Goal: Information Seeking & Learning: Check status

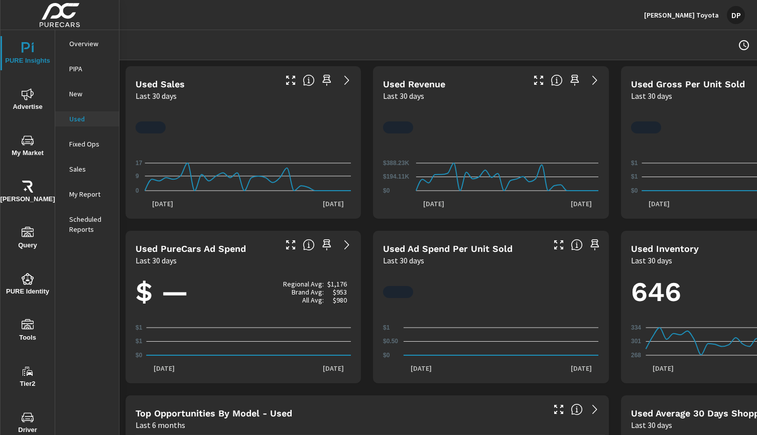
scroll to position [1, 0]
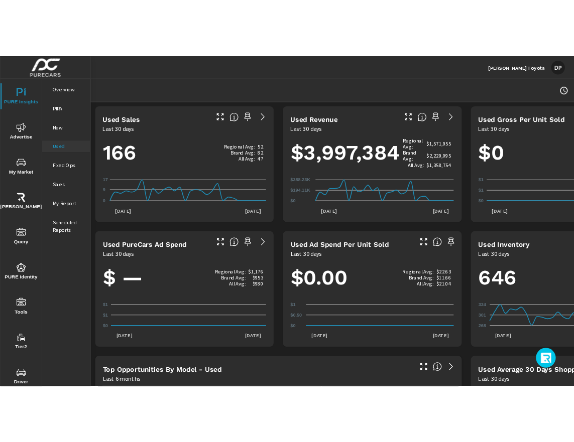
scroll to position [1, 0]
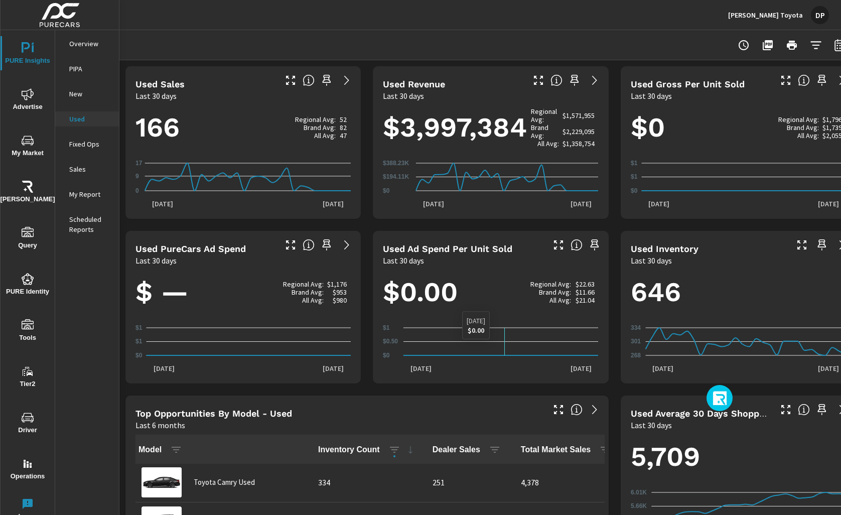
drag, startPoint x: 716, startPoint y: 398, endPoint x: 342, endPoint y: 341, distance: 377.7
click at [342, 341] on div "PURE Insights Advertise My Market Riley AI Query PURE Identity Tools Tier2 Driv…" at bounding box center [420, 257] width 841 height 515
click at [714, 393] on icon "button" at bounding box center [721, 399] width 16 height 17
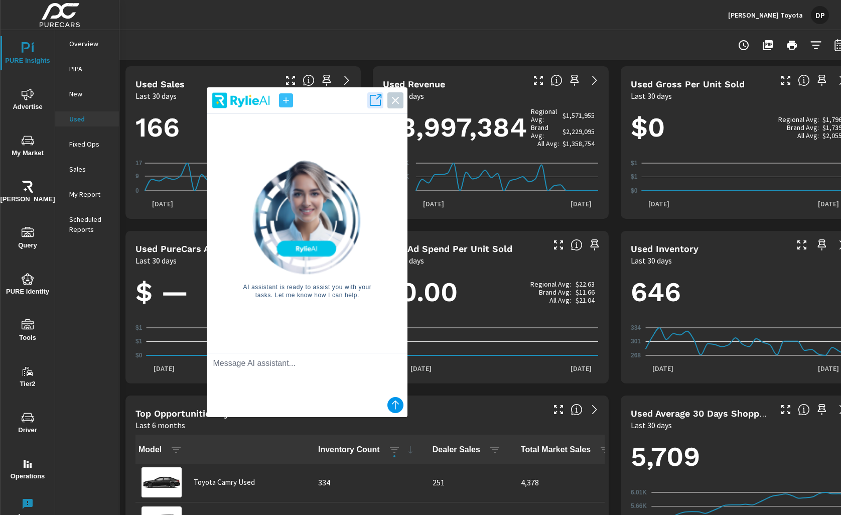
drag, startPoint x: 703, startPoint y: 342, endPoint x: 258, endPoint y: 325, distance: 444.9
click at [258, 325] on div "AI assistant is ready to assist you with your tasks. Let me know how I can help." at bounding box center [307, 229] width 185 height 231
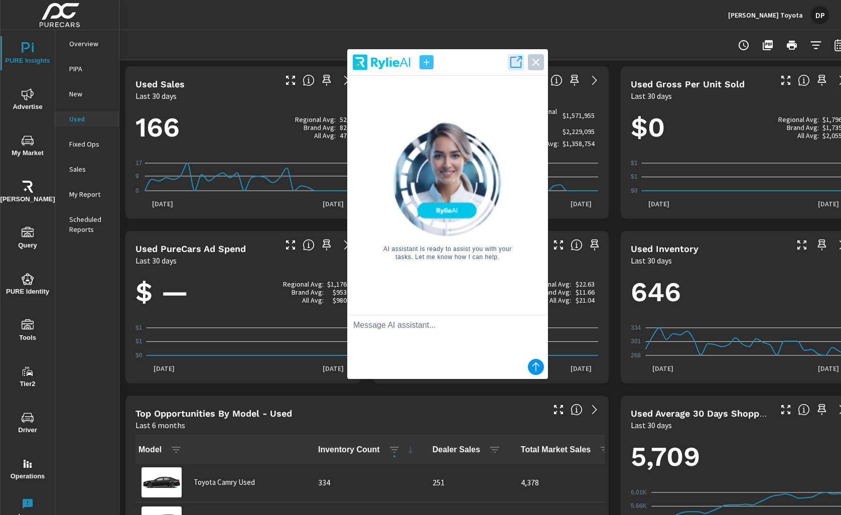
drag, startPoint x: 217, startPoint y: 325, endPoint x: 590, endPoint y: 295, distance: 374.6
click at [540, 291] on div "AI assistant is ready to assist you with your tasks. Let me know how I can help." at bounding box center [447, 191] width 185 height 231
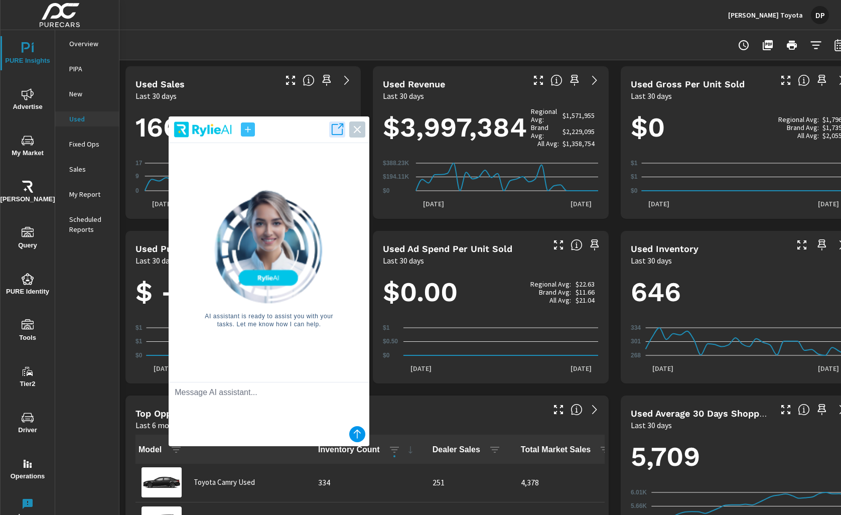
drag, startPoint x: 622, startPoint y: 292, endPoint x: 262, endPoint y: 385, distance: 371.7
click at [281, 374] on div "AI assistant is ready to assist you with your tasks. Let me know how I can help." at bounding box center [269, 258] width 185 height 231
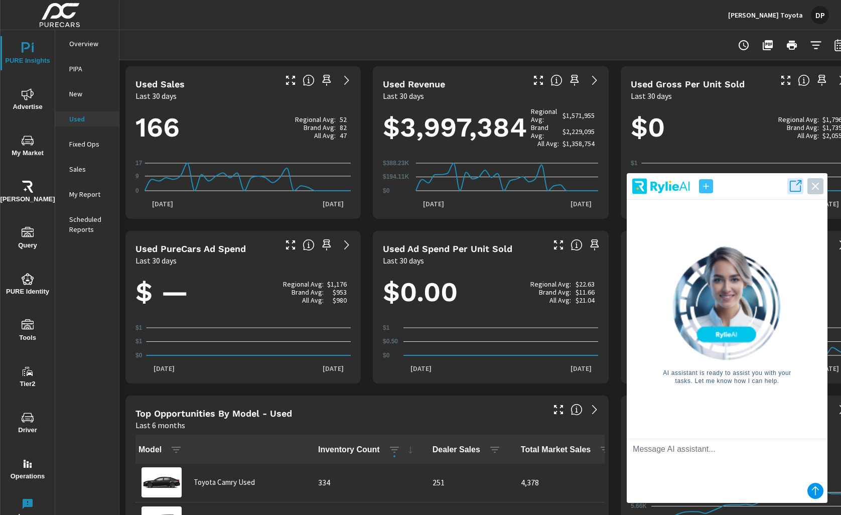
drag, startPoint x: 251, startPoint y: 385, endPoint x: 775, endPoint y: 423, distance: 525.8
click at [756, 423] on div "AI assistant is ready to assist you with your tasks. Let me know how I can help." at bounding box center [727, 315] width 185 height 231
click at [756, 187] on icon "button" at bounding box center [815, 186] width 14 height 14
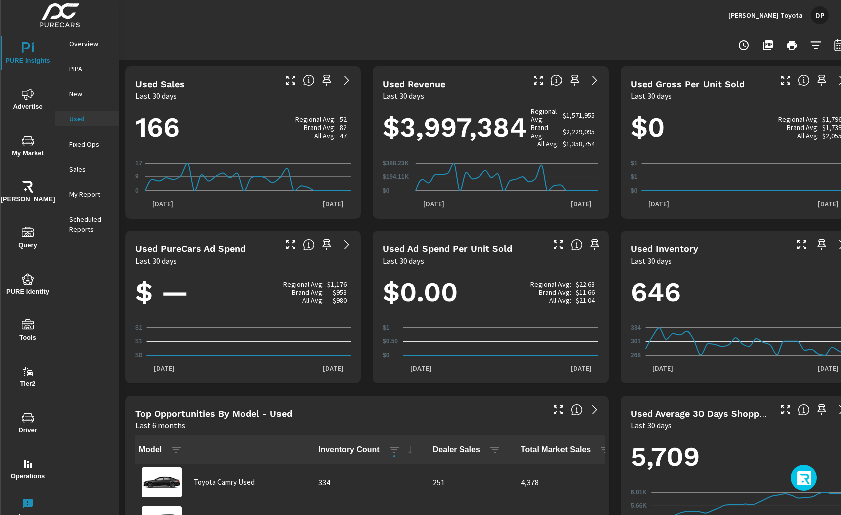
click at [756, 435] on icon "button" at bounding box center [805, 479] width 16 height 17
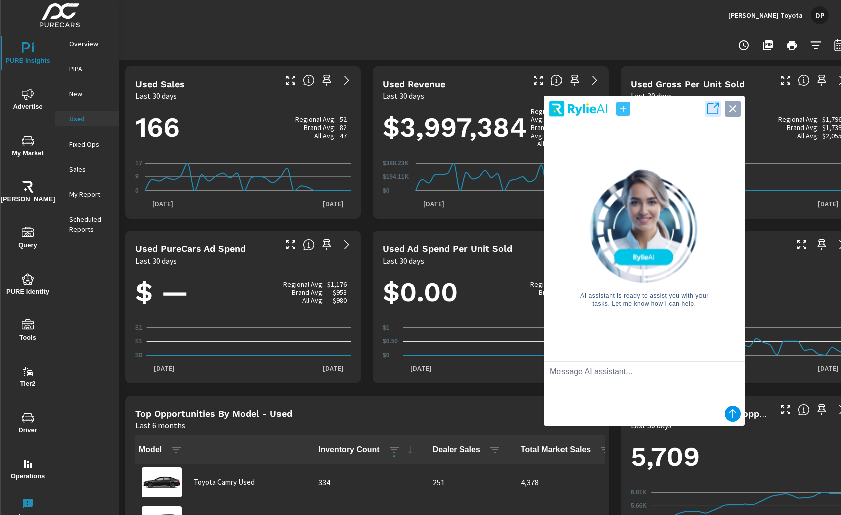
click at [733, 105] on icon "button" at bounding box center [733, 109] width 14 height 14
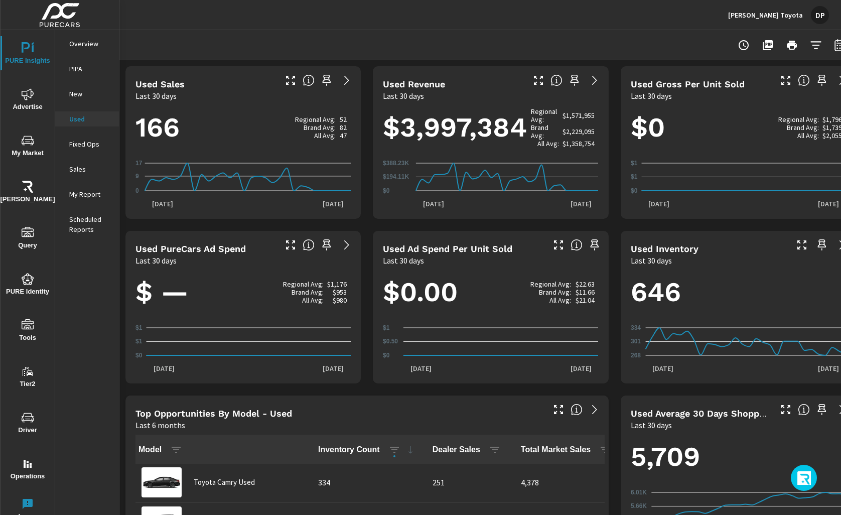
click at [756, 435] on icon "button" at bounding box center [805, 479] width 16 height 17
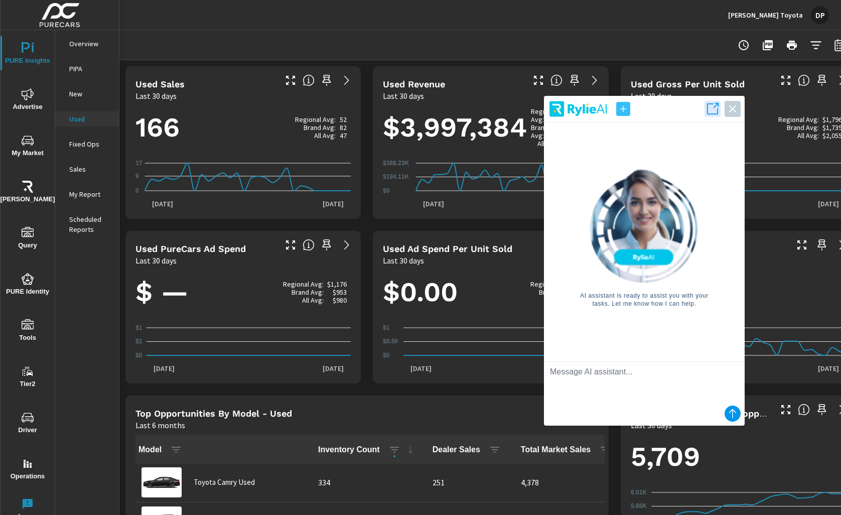
click at [742, 103] on header at bounding box center [644, 111] width 201 height 23
click at [738, 106] on icon "button" at bounding box center [733, 109] width 14 height 14
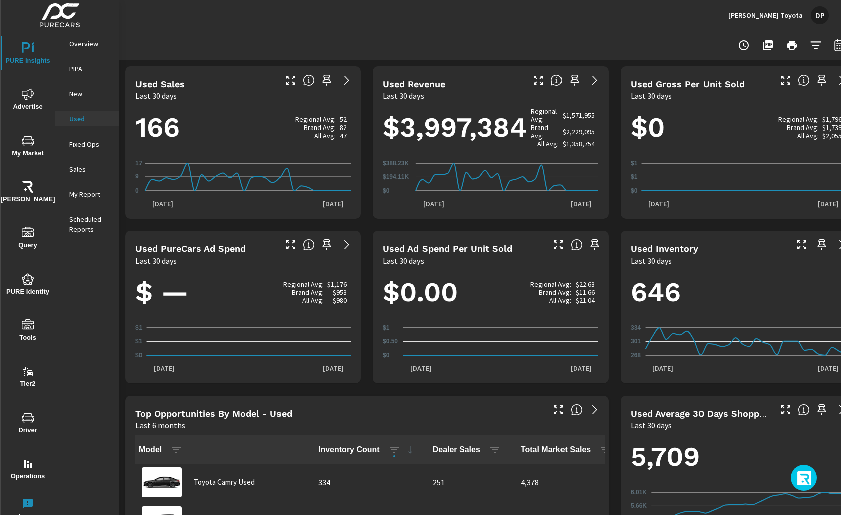
click at [756, 435] on icon "button" at bounding box center [805, 479] width 16 height 17
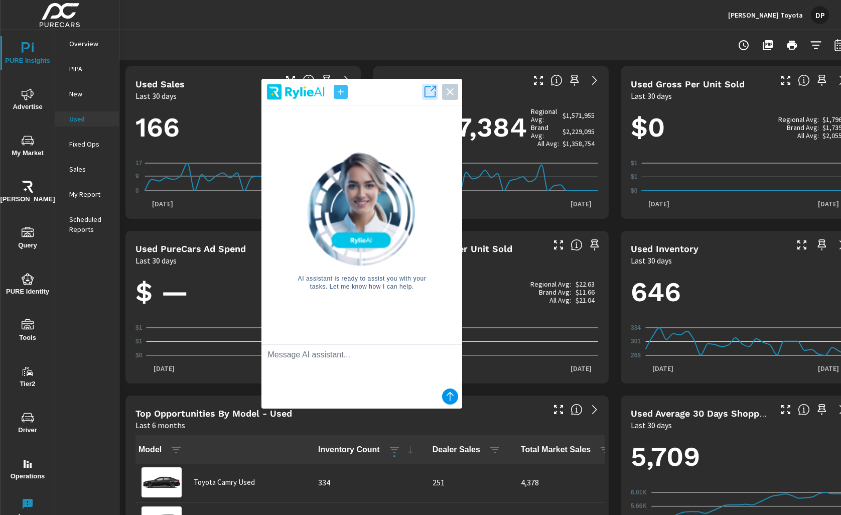
drag, startPoint x: 613, startPoint y: 346, endPoint x: 166, endPoint y: 352, distance: 447.7
click at [269, 336] on div "AI assistant is ready to assist you with your tasks. Let me know how I can help." at bounding box center [361, 220] width 185 height 231
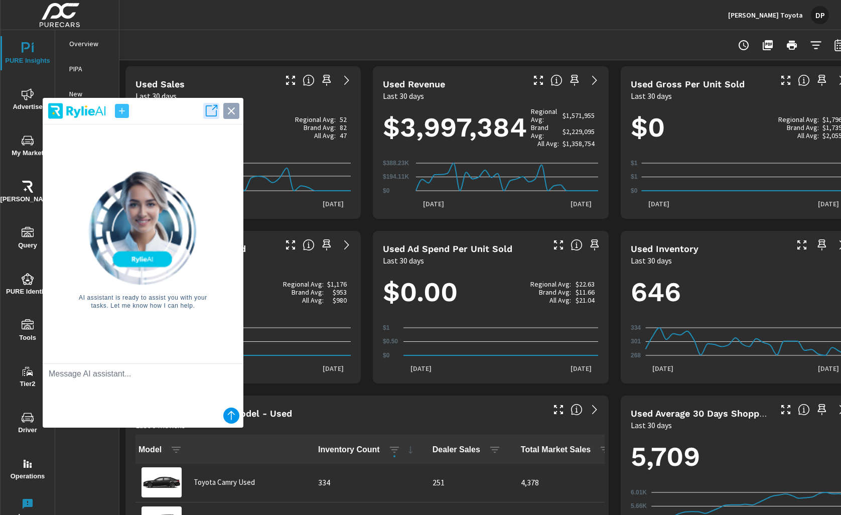
click at [228, 108] on icon "button" at bounding box center [231, 110] width 7 height 7
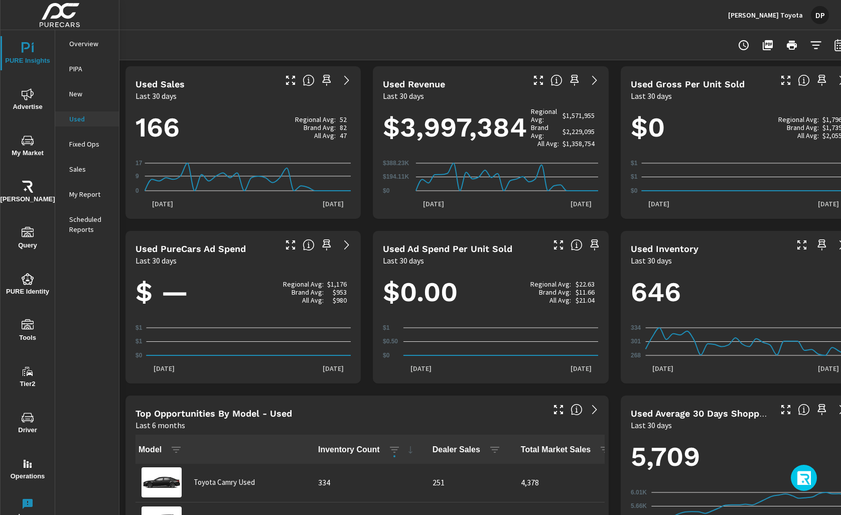
click at [756, 435] on button "button" at bounding box center [804, 478] width 26 height 26
click at [756, 435] on icon "button" at bounding box center [805, 479] width 16 height 17
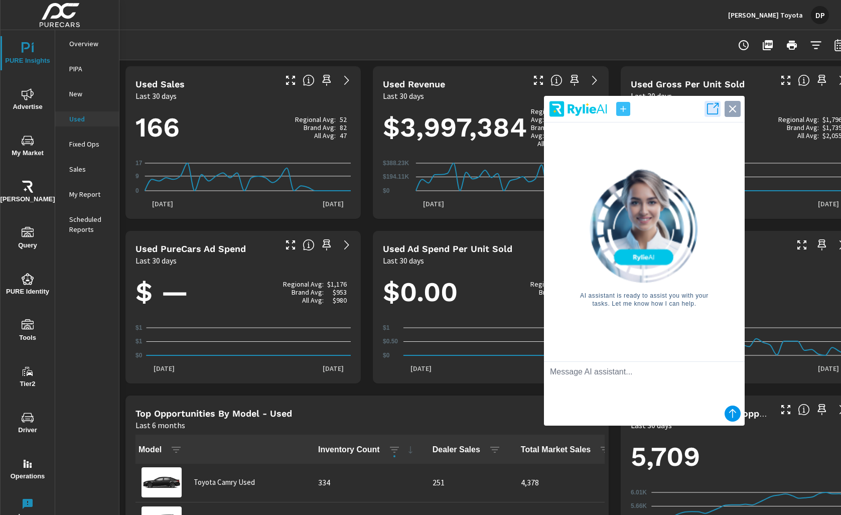
click at [728, 112] on icon "button" at bounding box center [733, 109] width 14 height 14
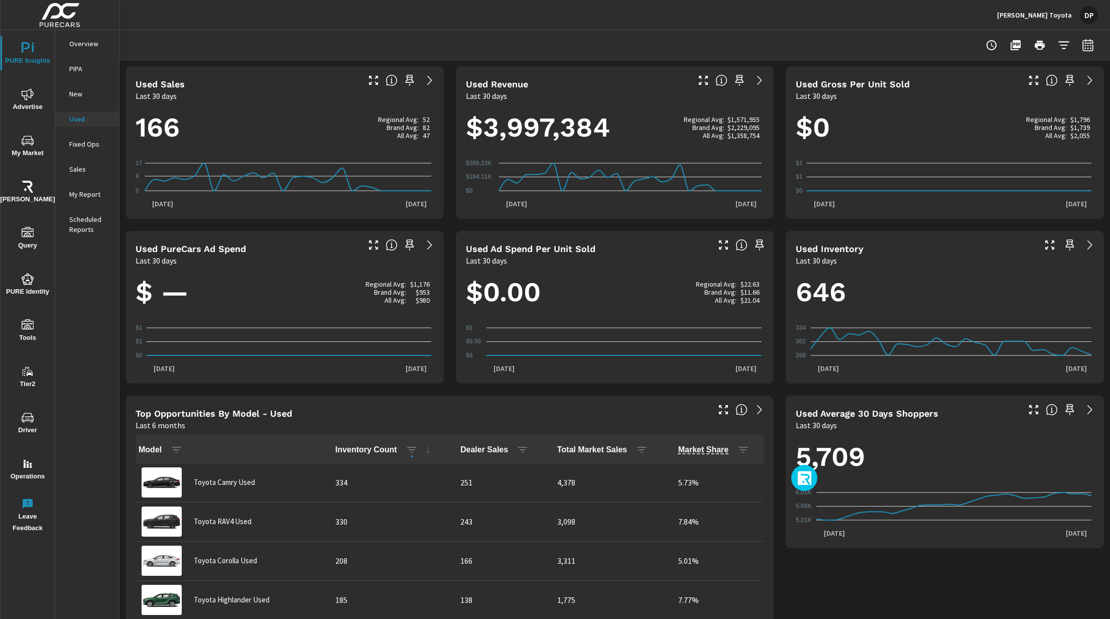
click at [756, 435] on icon "button" at bounding box center [805, 479] width 16 height 17
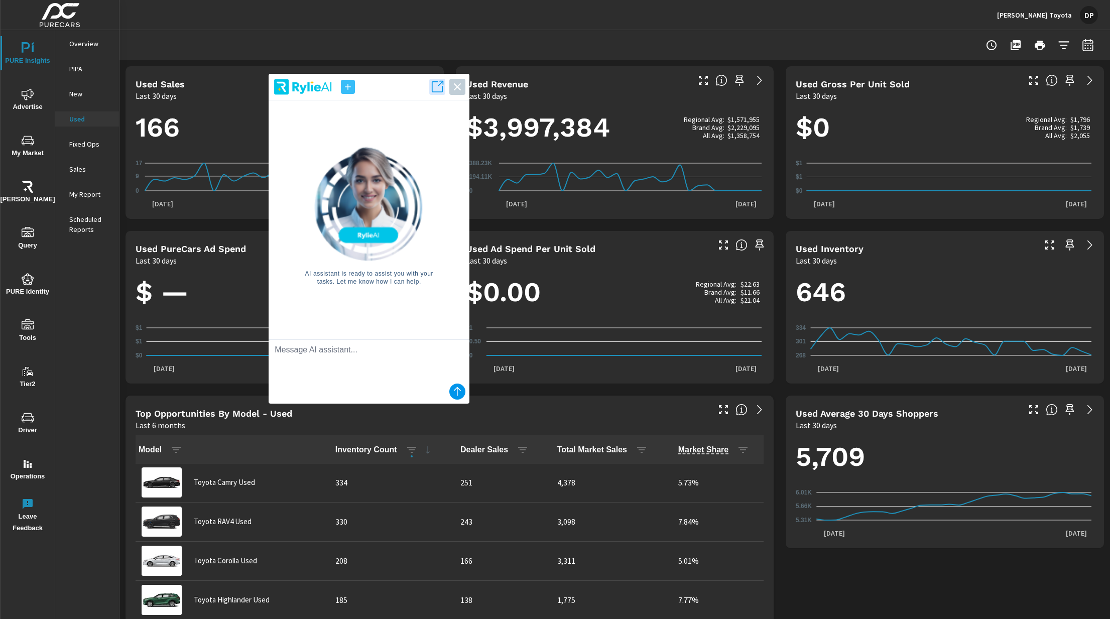
drag, startPoint x: 655, startPoint y: 335, endPoint x: 327, endPoint y: 305, distance: 330.1
click at [327, 305] on div "AI assistant is ready to assist you with your tasks. Let me know how I can help." at bounding box center [369, 215] width 185 height 231
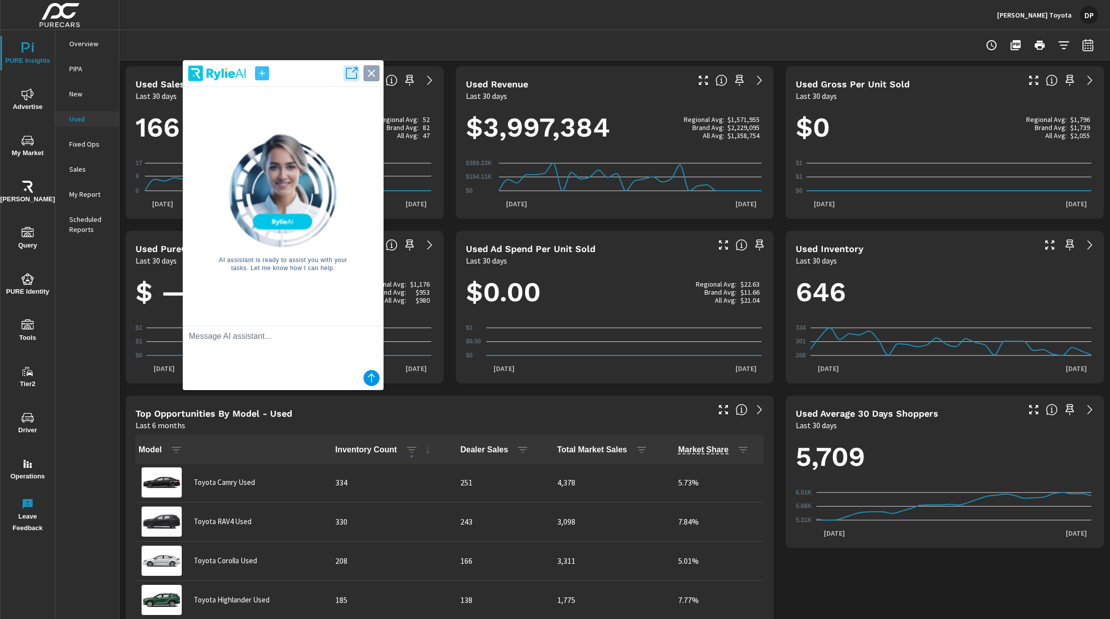
click at [369, 75] on icon "button" at bounding box center [371, 73] width 7 height 7
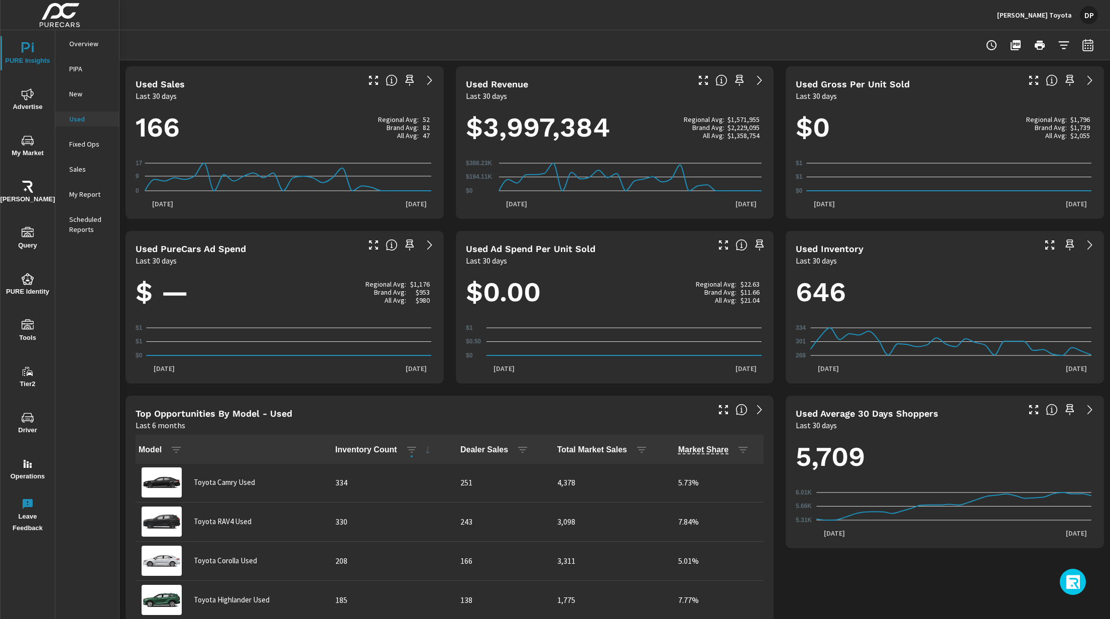
click at [756, 435] on button "button" at bounding box center [1072, 582] width 26 height 26
click at [756, 435] on icon "button" at bounding box center [1073, 583] width 16 height 17
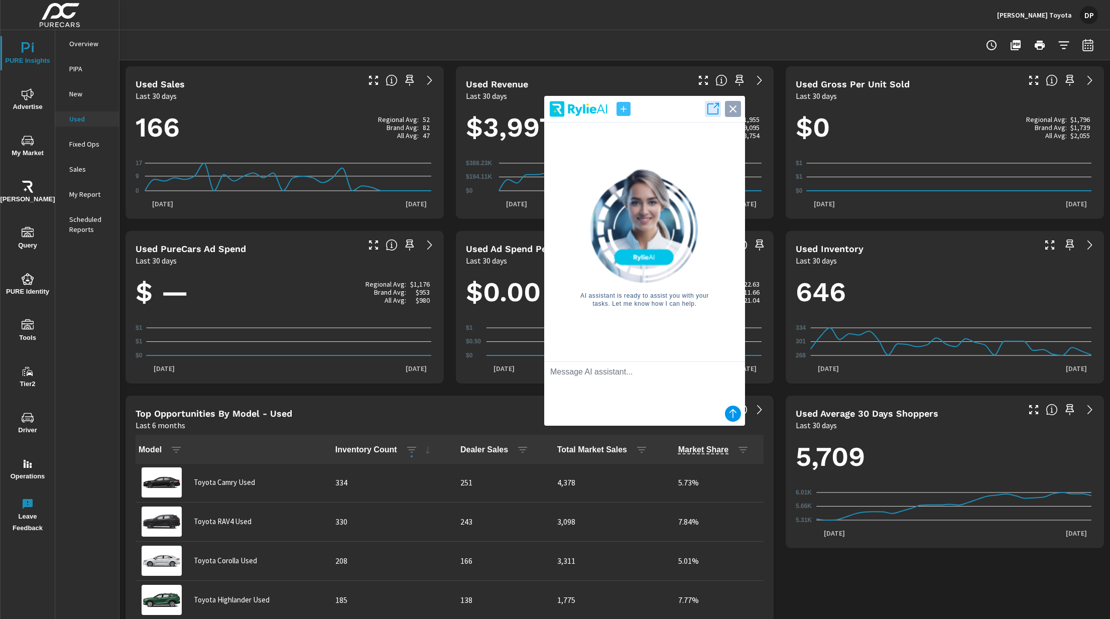
click at [732, 106] on icon "button" at bounding box center [733, 109] width 14 height 14
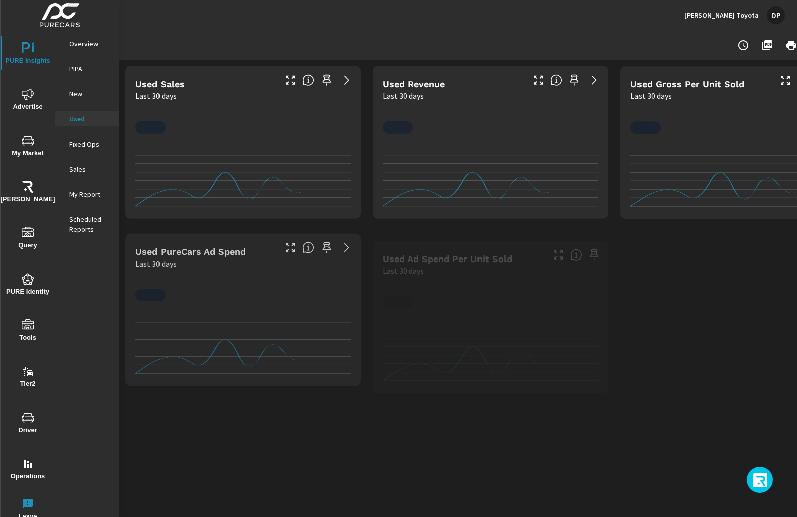
click at [573, 442] on icon "button" at bounding box center [761, 481] width 16 height 17
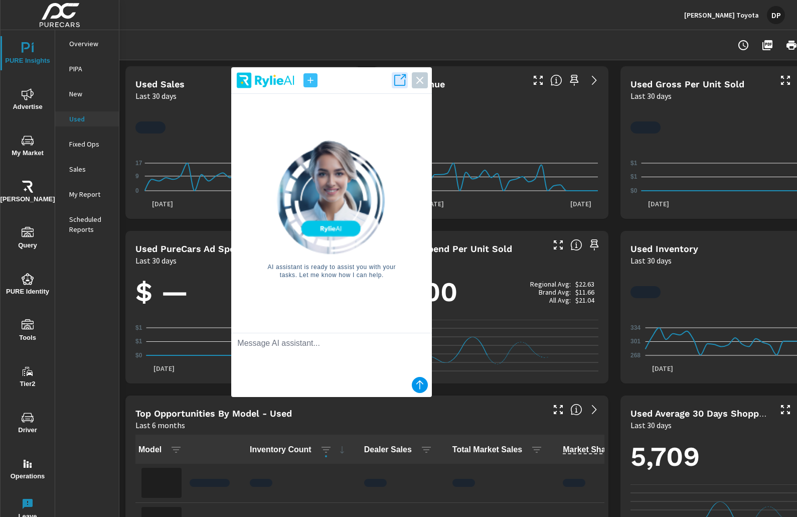
drag, startPoint x: 730, startPoint y: 406, endPoint x: 322, endPoint y: 280, distance: 427.3
click at [323, 280] on div "AI assistant is ready to assist you with your tasks. Let me know how I can help." at bounding box center [331, 209] width 185 height 231
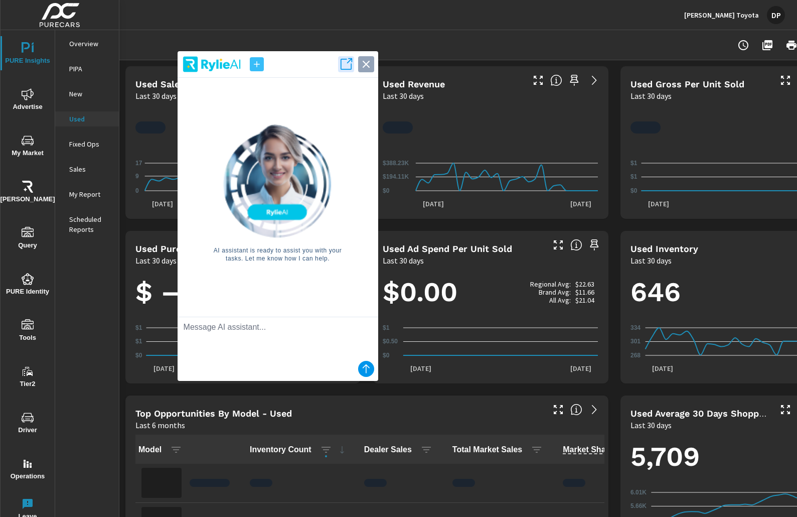
click at [363, 60] on icon "button" at bounding box center [366, 64] width 14 height 14
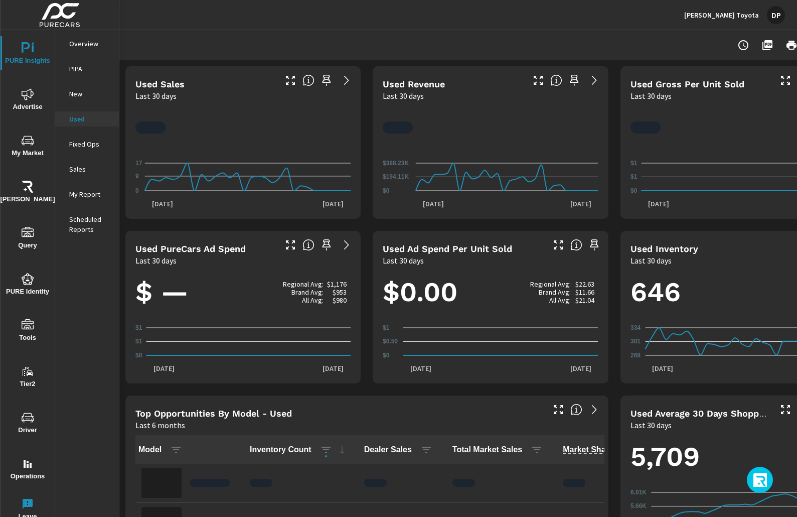
click at [573, 442] on icon "button" at bounding box center [761, 481] width 16 height 17
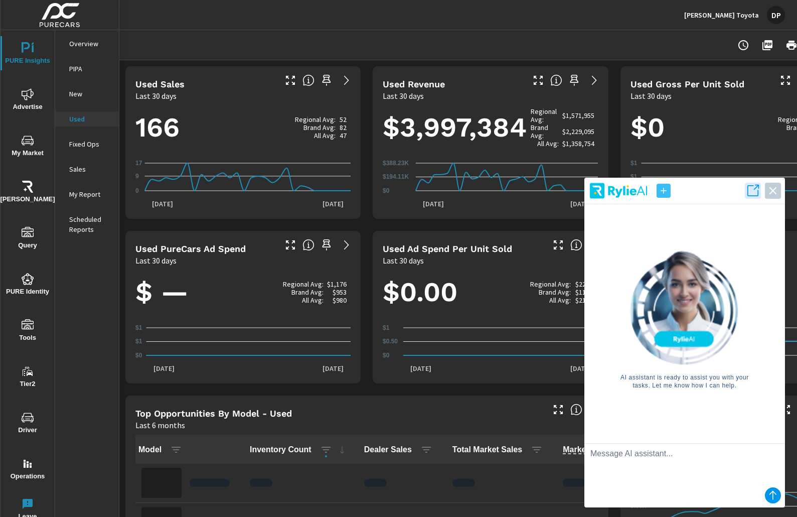
scroll to position [1, 0]
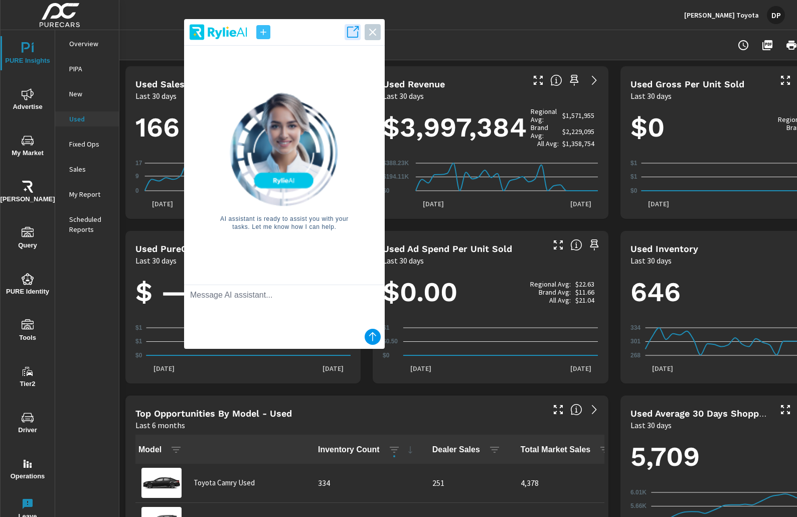
drag, startPoint x: 615, startPoint y: 350, endPoint x: 294, endPoint y: 198, distance: 355.4
click at [292, 232] on div "AI assistant is ready to assist you with your tasks. Let me know how I can help." at bounding box center [284, 161] width 185 height 231
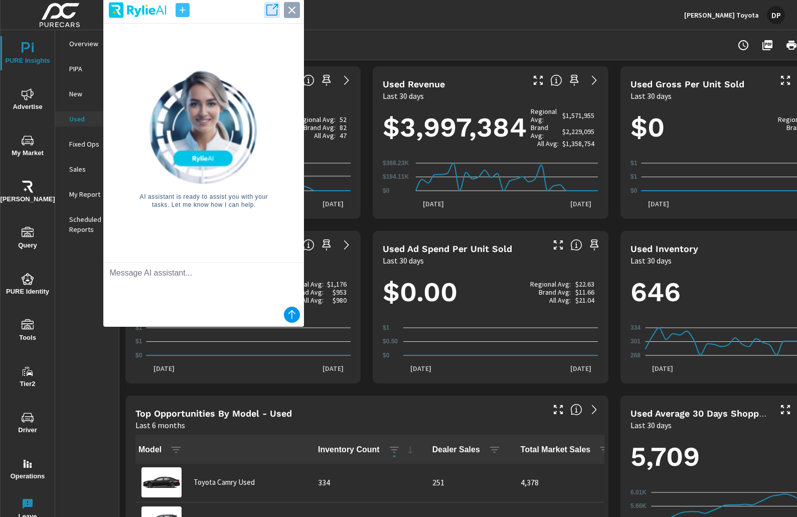
click at [293, 15] on icon "button" at bounding box center [292, 10] width 14 height 14
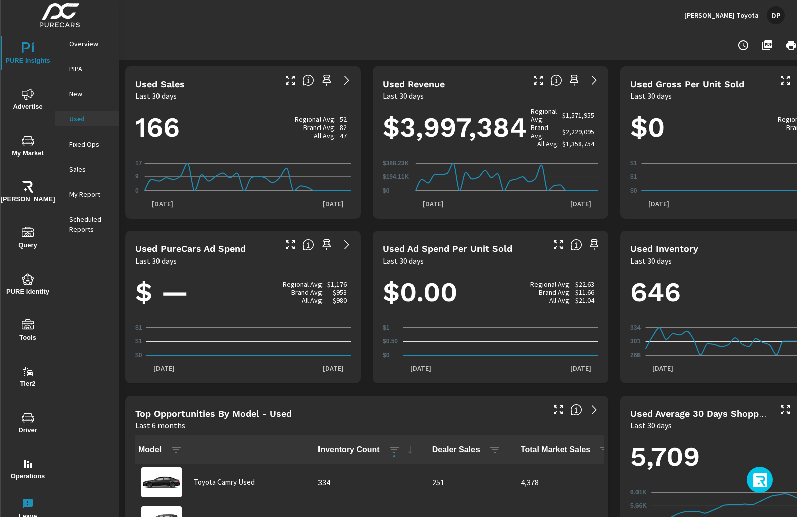
click at [573, 442] on icon "button" at bounding box center [761, 481] width 16 height 17
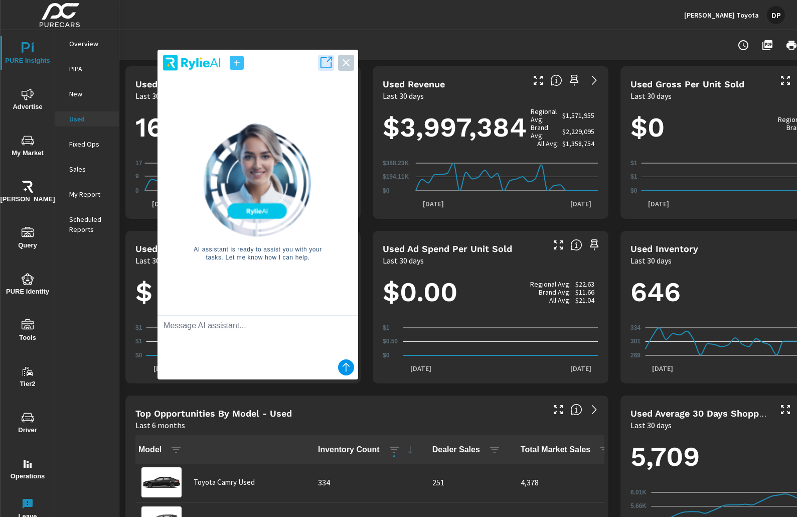
drag, startPoint x: 719, startPoint y: 424, endPoint x: 177, endPoint y: 273, distance: 562.2
click at [177, 273] on div "AI assistant is ready to assist you with your tasks. Let me know how I can help." at bounding box center [258, 191] width 185 height 231
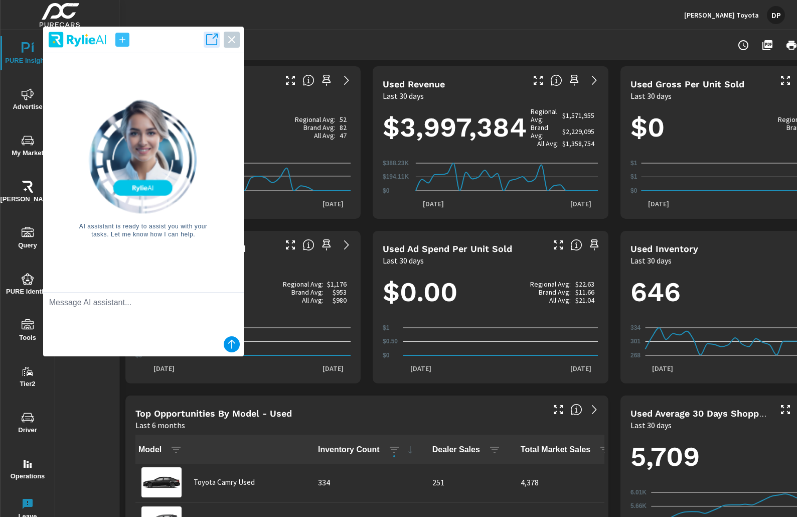
drag, startPoint x: 233, startPoint y: 44, endPoint x: 243, endPoint y: 59, distance: 18.1
click at [233, 43] on icon "button" at bounding box center [232, 40] width 14 height 14
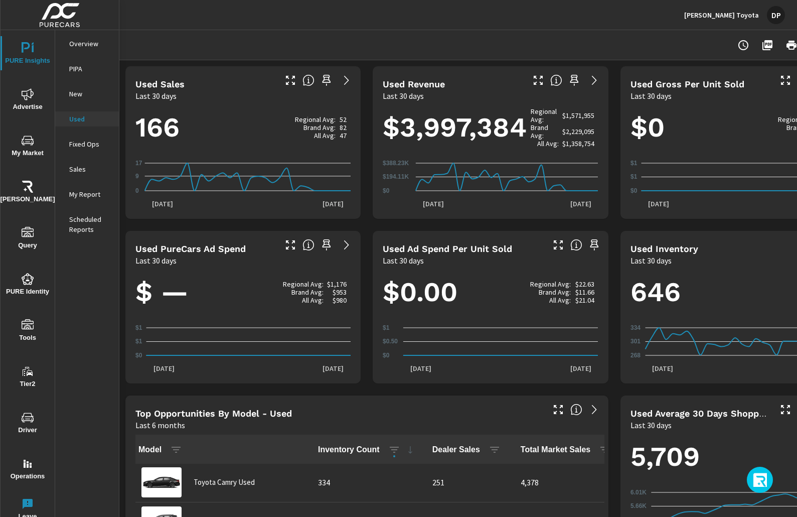
click at [573, 442] on icon "button" at bounding box center [761, 481] width 16 height 17
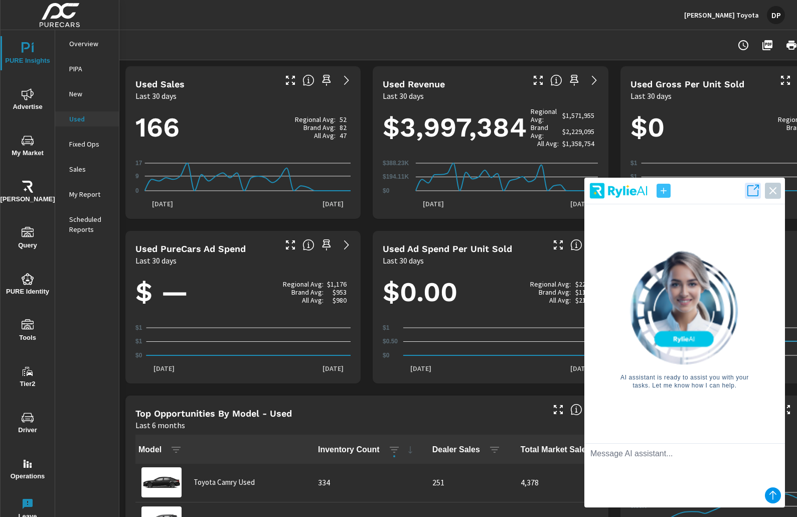
click at [573, 419] on div "AI assistant is ready to assist you with your tasks. Let me know how I can help." at bounding box center [685, 319] width 185 height 231
click at [573, 195] on icon "button" at bounding box center [773, 191] width 14 height 14
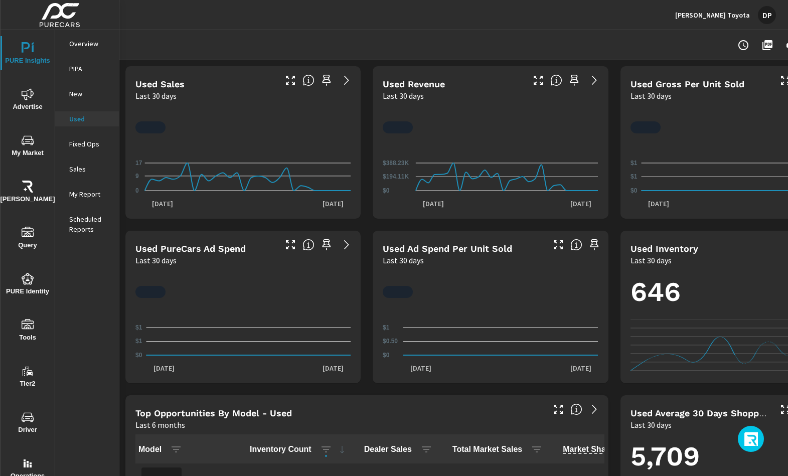
click at [768, 15] on div "DP" at bounding box center [767, 15] width 18 height 18
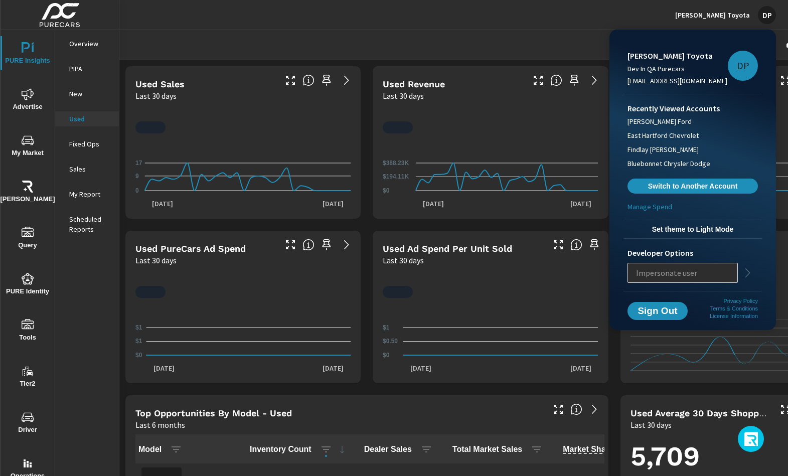
scroll to position [1, 0]
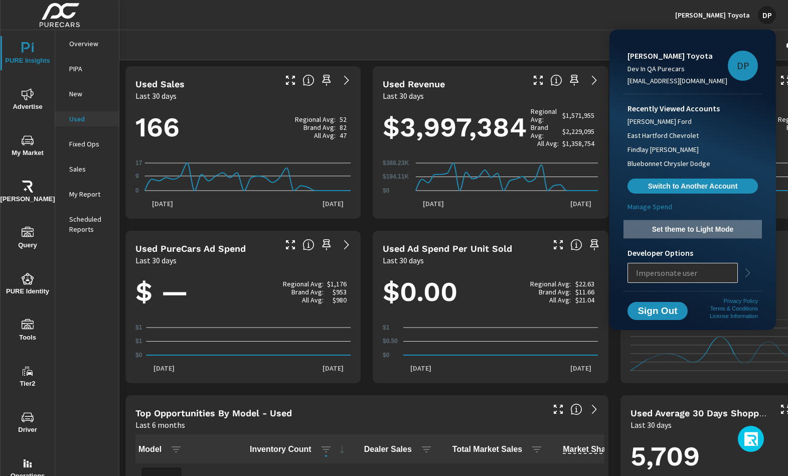
click at [694, 230] on span "Set theme to Light Mode" at bounding box center [693, 229] width 130 height 9
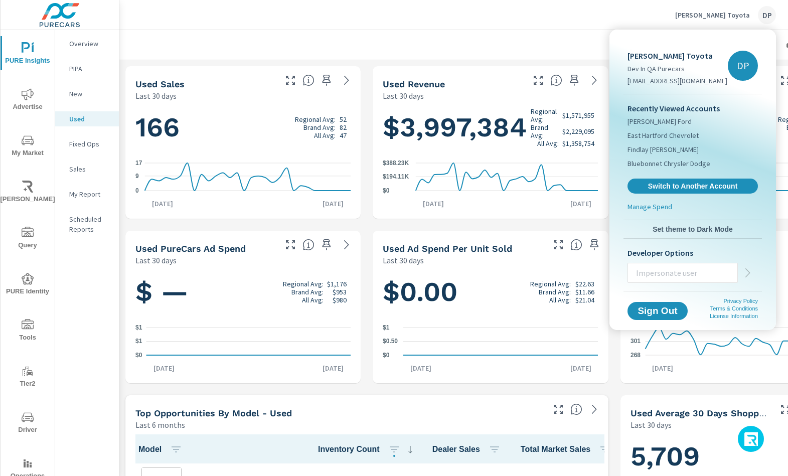
click at [755, 440] on div at bounding box center [394, 238] width 788 height 476
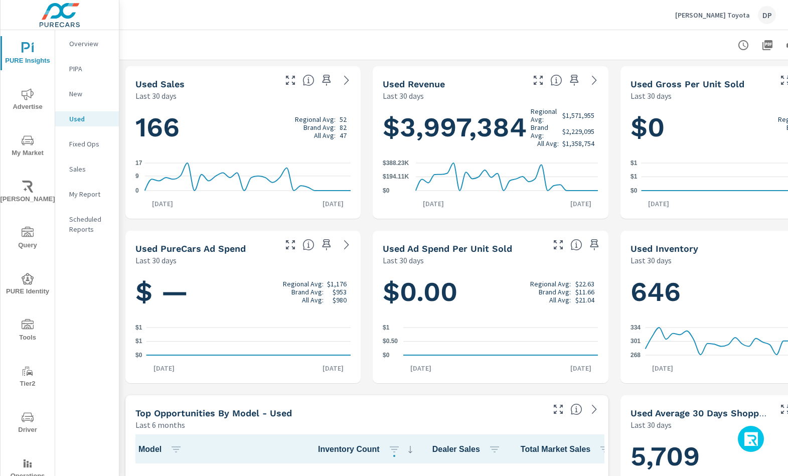
click at [753, 442] on icon "button" at bounding box center [752, 440] width 16 height 17
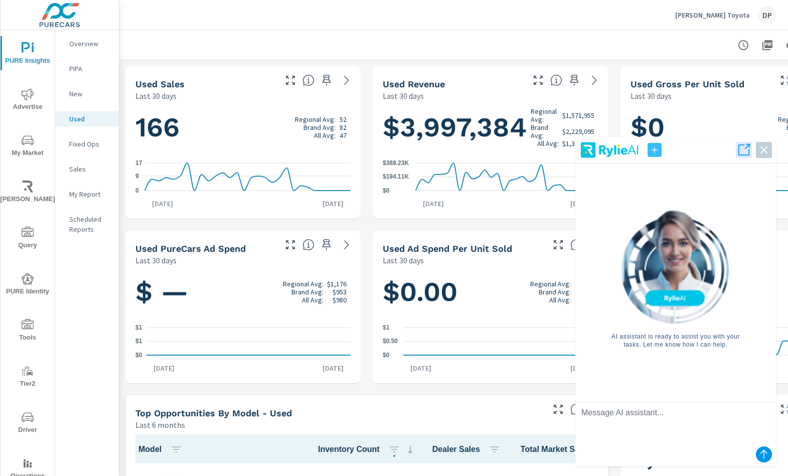
click at [768, 16] on div "DP" at bounding box center [767, 15] width 18 height 18
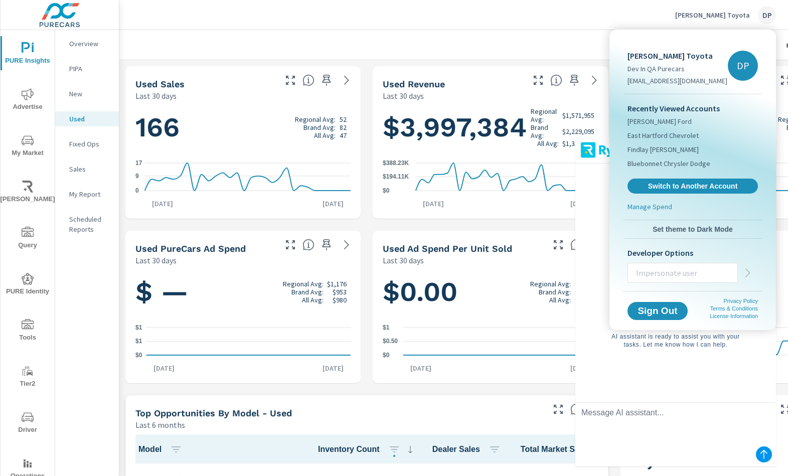
click at [681, 233] on span "Set theme to Dark Mode" at bounding box center [693, 229] width 130 height 9
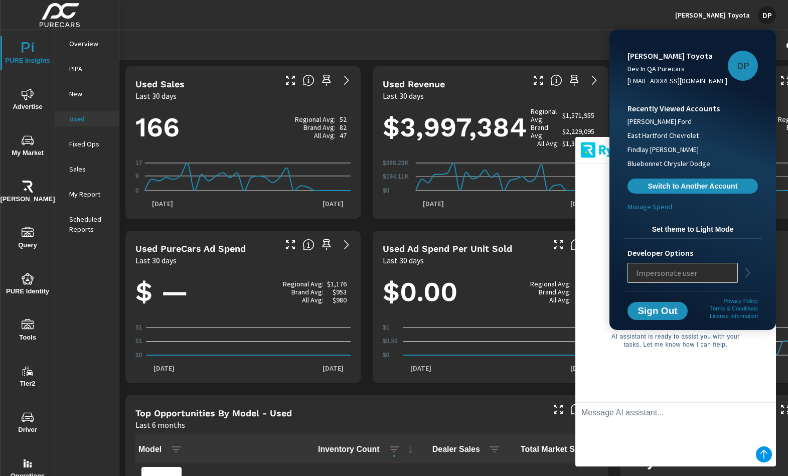
click at [522, 320] on div at bounding box center [394, 238] width 788 height 476
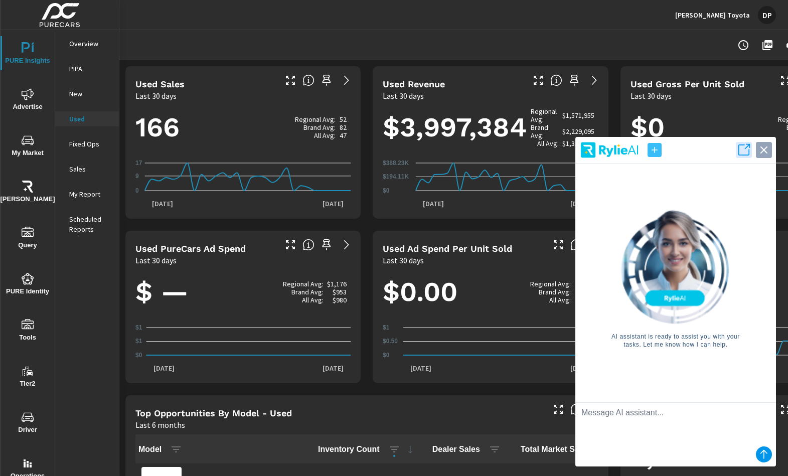
click at [764, 150] on icon "button" at bounding box center [764, 150] width 7 height 7
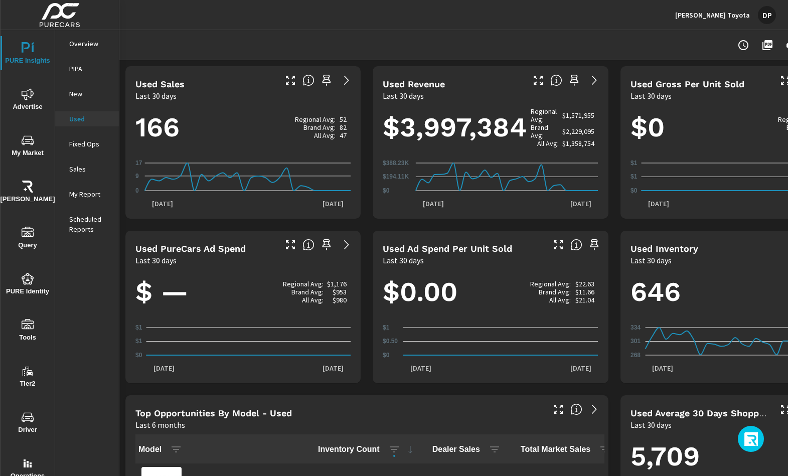
click at [751, 434] on icon "button" at bounding box center [752, 440] width 16 height 17
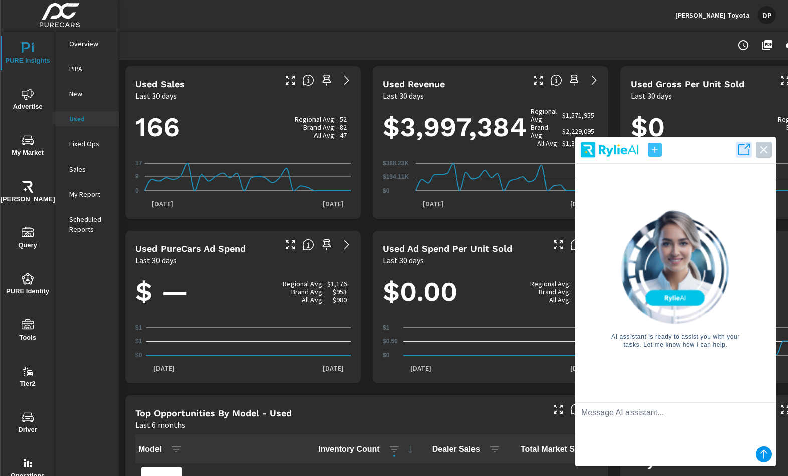
click at [768, 16] on div "DP" at bounding box center [767, 15] width 18 height 18
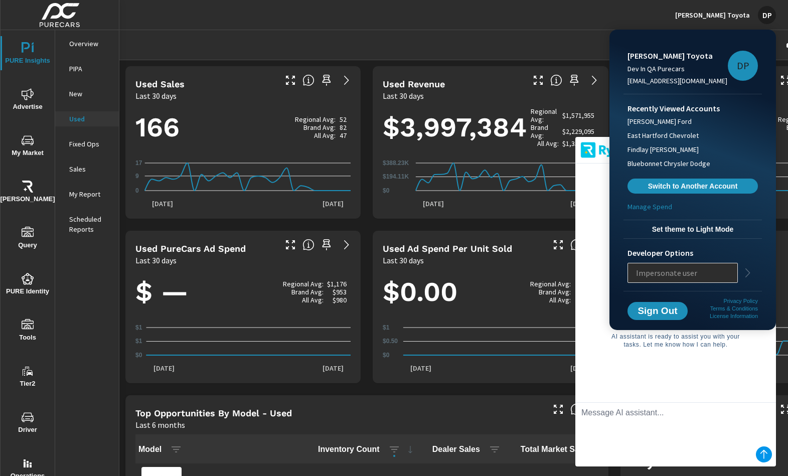
click at [694, 229] on span "Set theme to Light Mode" at bounding box center [693, 229] width 130 height 9
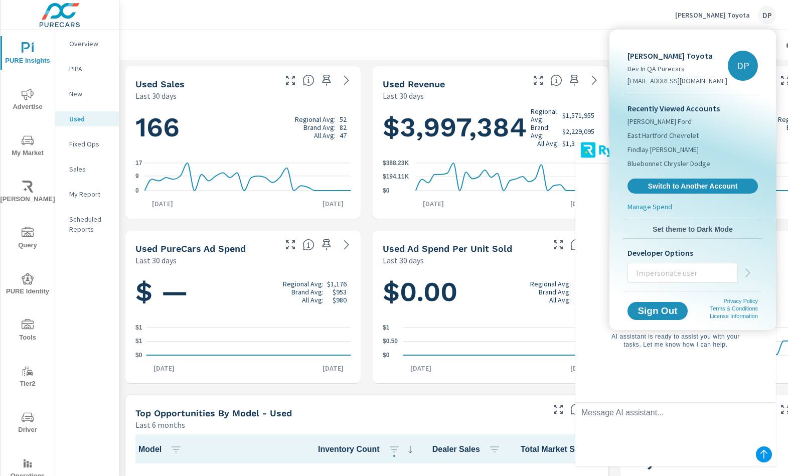
click at [555, 213] on div at bounding box center [394, 238] width 788 height 476
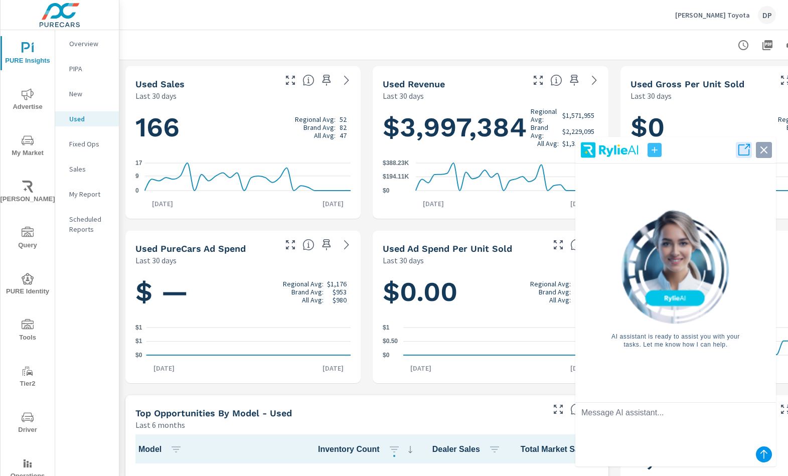
click at [767, 156] on icon "button" at bounding box center [764, 150] width 14 height 14
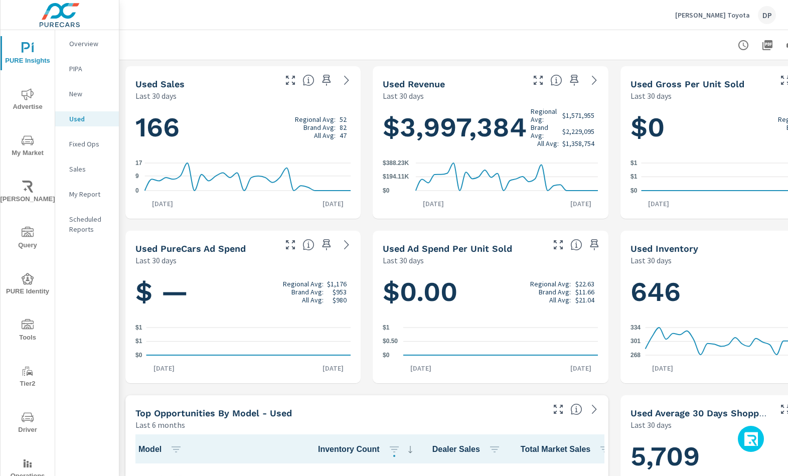
click at [752, 431] on button "button" at bounding box center [751, 439] width 26 height 26
click at [749, 445] on icon "button" at bounding box center [752, 440] width 16 height 17
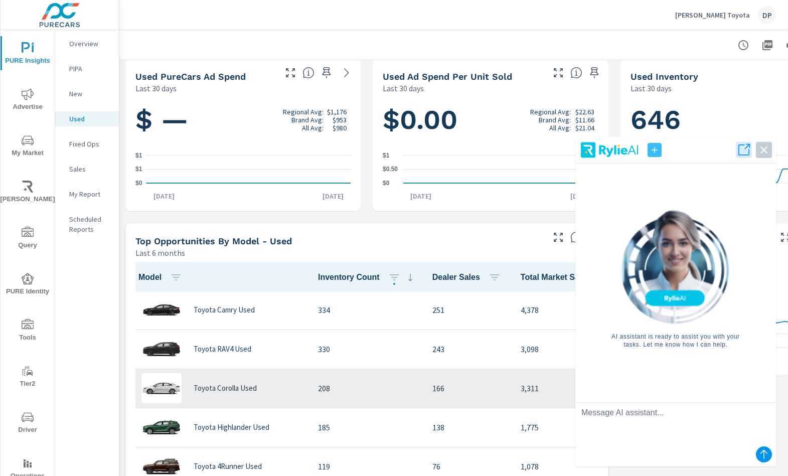
scroll to position [0, 0]
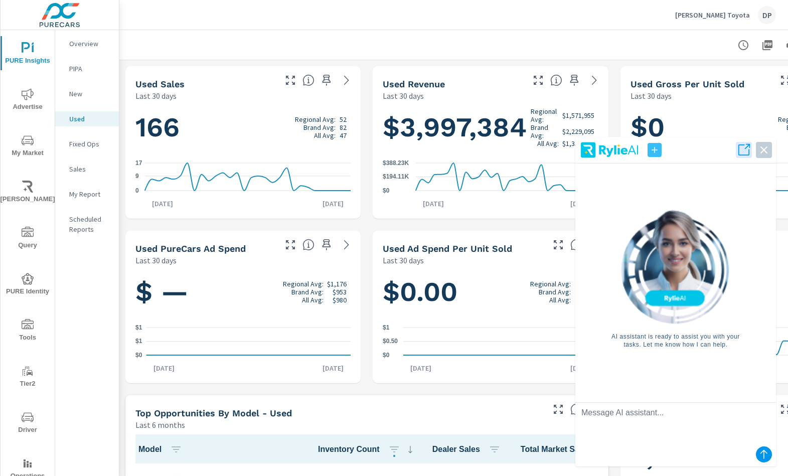
click at [77, 90] on p "New" at bounding box center [90, 94] width 42 height 10
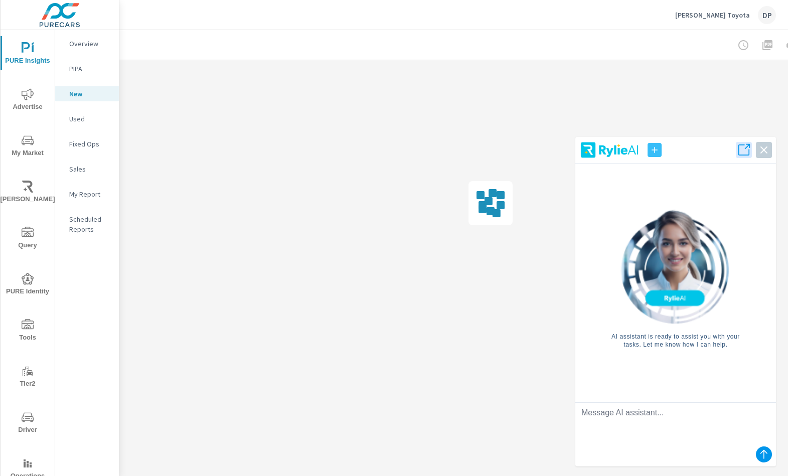
click at [77, 71] on p "PIPA" at bounding box center [90, 69] width 42 height 10
click at [80, 54] on nav "Overview PIPA New Used Fixed Ops Sales My Report Scheduled Reports" at bounding box center [87, 140] width 64 height 221
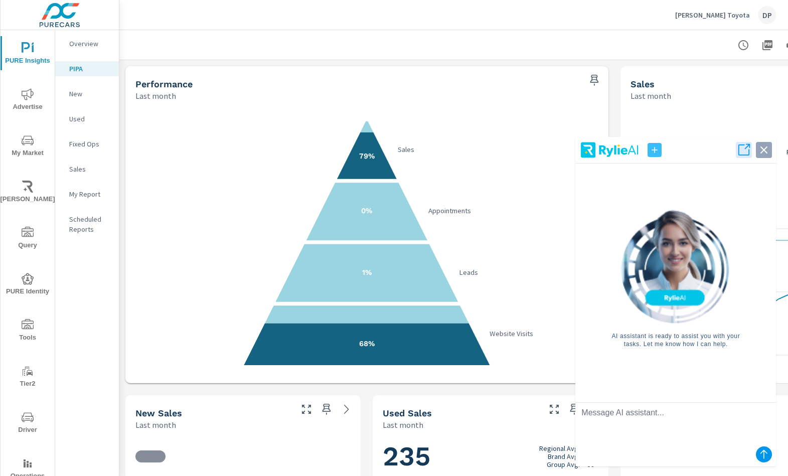
click at [764, 154] on icon "button" at bounding box center [764, 150] width 14 height 14
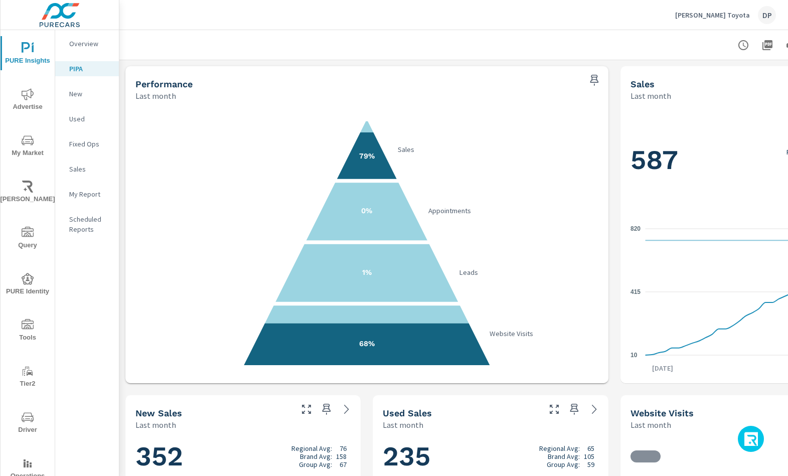
click at [76, 91] on p "New" at bounding box center [90, 94] width 42 height 10
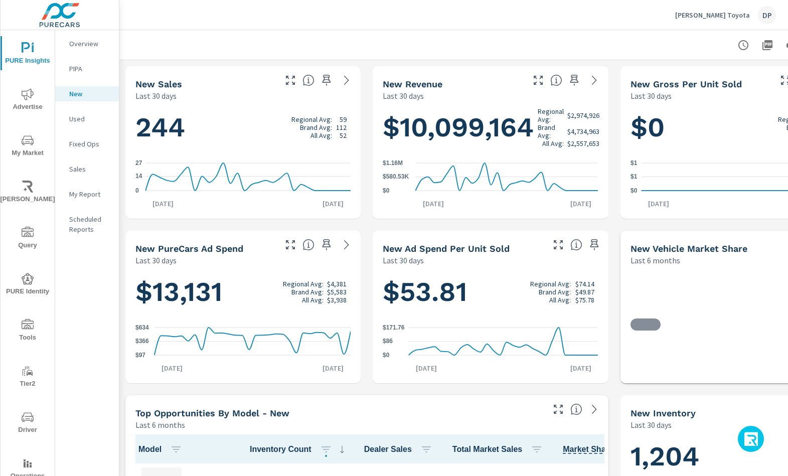
click at [89, 51] on nav "Overview PIPA New Used Fixed Ops Sales My Report Scheduled Reports" at bounding box center [87, 140] width 64 height 221
click at [89, 47] on p "Overview" at bounding box center [90, 44] width 42 height 10
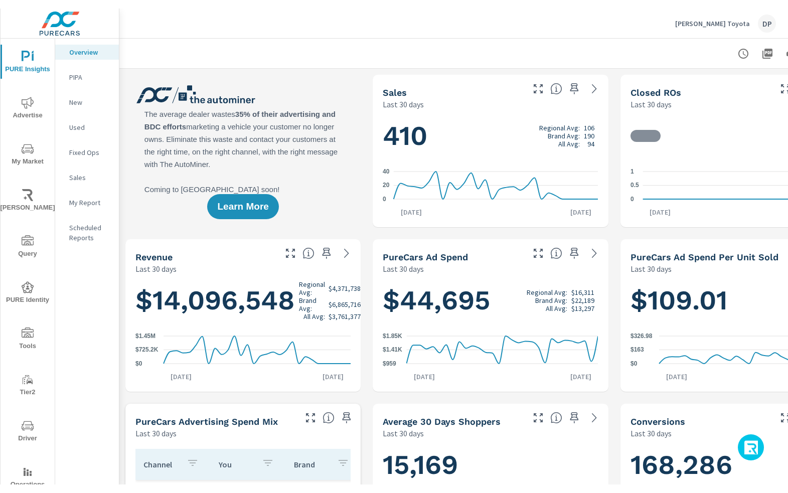
scroll to position [1, 0]
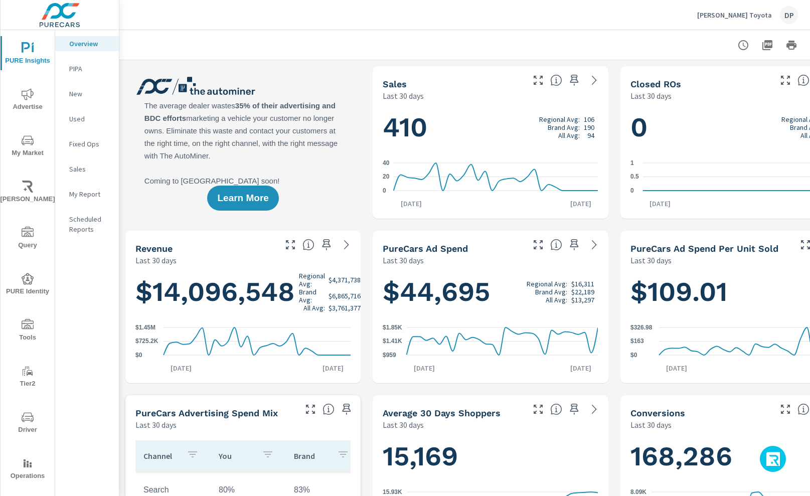
scroll to position [1, 0]
click at [775, 460] on icon "button" at bounding box center [774, 460] width 16 height 17
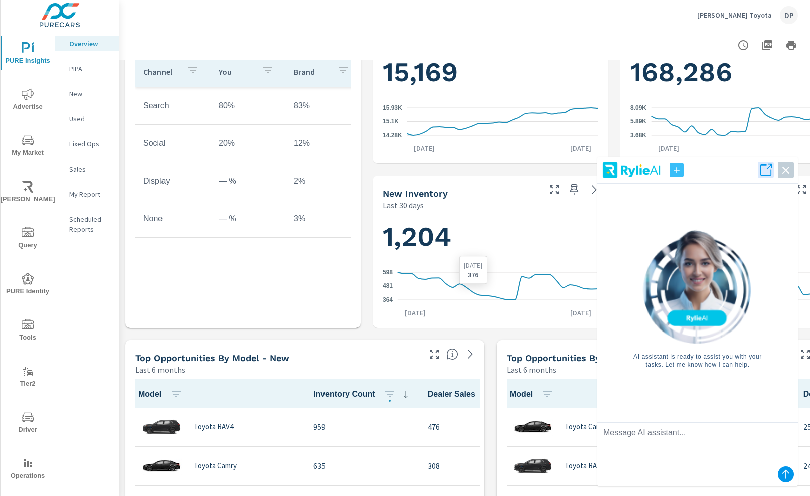
scroll to position [386, 0]
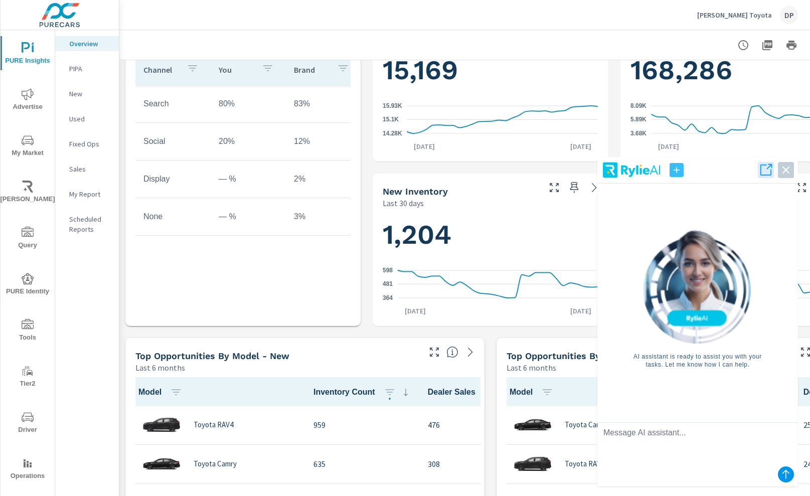
click at [785, 478] on icon "submit" at bounding box center [786, 475] width 12 height 12
click at [786, 170] on icon "button" at bounding box center [786, 170] width 7 height 7
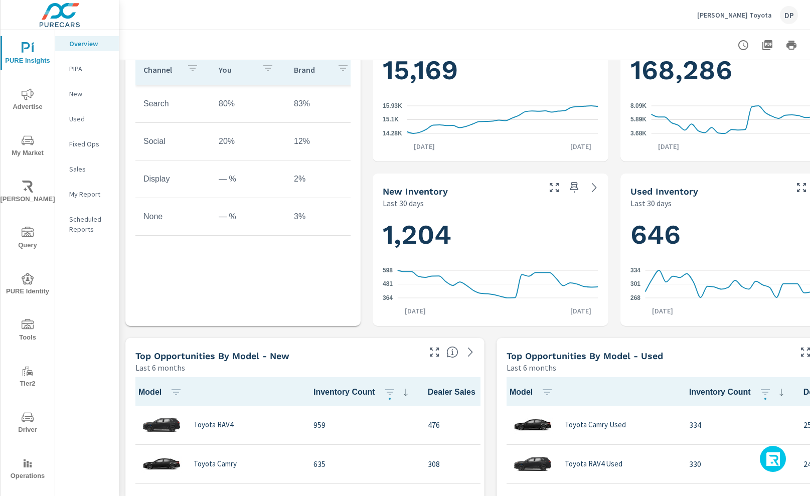
click at [780, 455] on icon "button" at bounding box center [774, 460] width 16 height 17
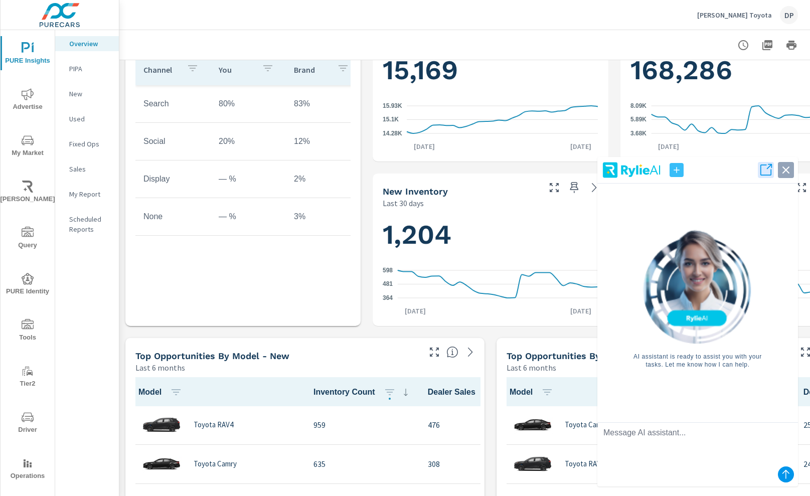
click at [790, 171] on icon "button" at bounding box center [786, 170] width 14 height 14
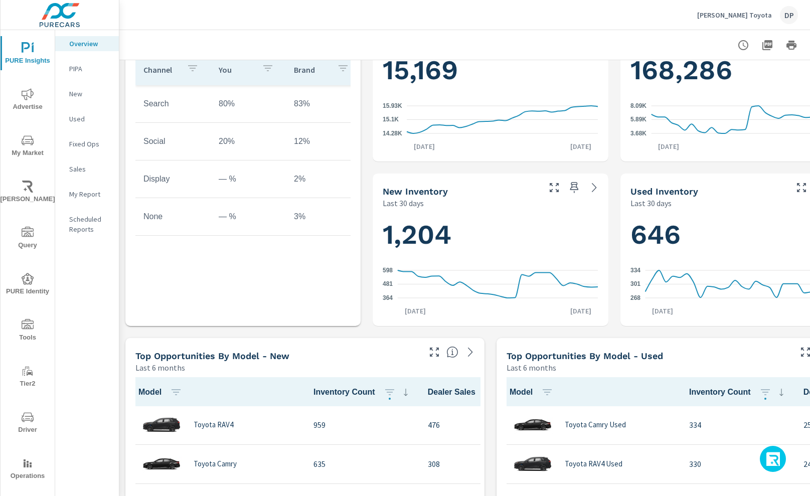
click at [773, 459] on icon "button" at bounding box center [774, 460] width 16 height 17
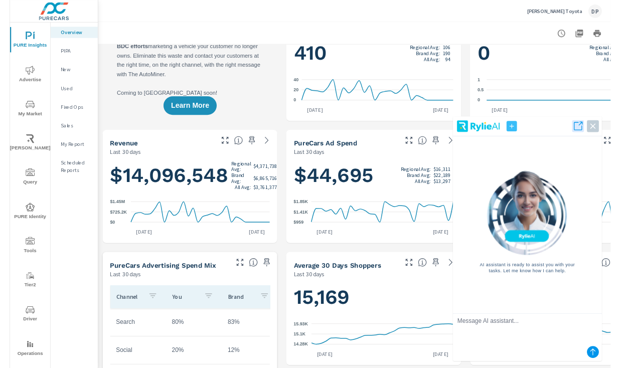
scroll to position [55, 0]
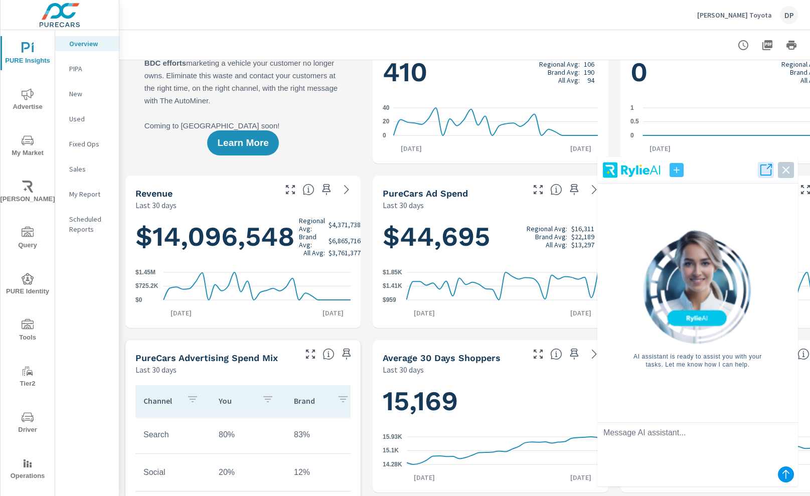
click at [78, 68] on p "PIPA" at bounding box center [90, 69] width 42 height 10
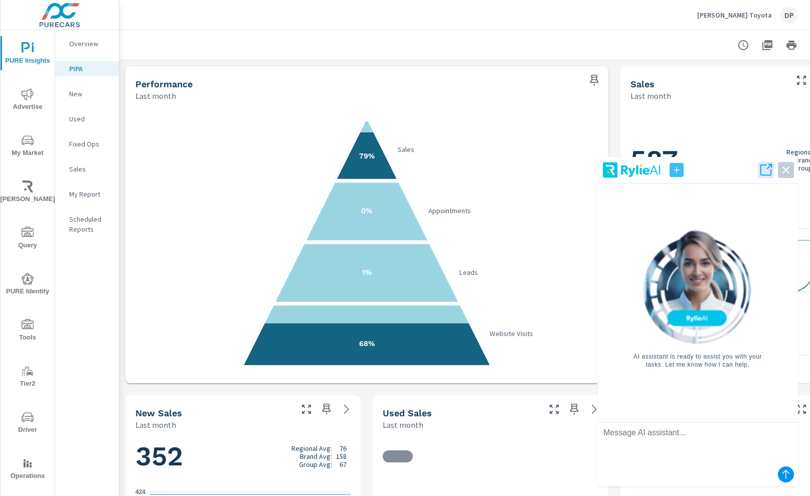
click at [81, 95] on p "New" at bounding box center [90, 94] width 42 height 10
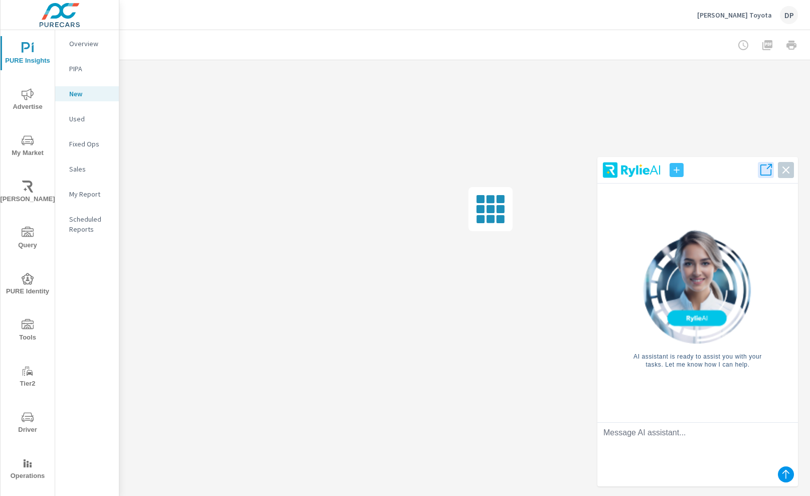
click at [85, 117] on p "Used" at bounding box center [90, 119] width 42 height 10
click at [790, 171] on icon "button" at bounding box center [786, 170] width 14 height 14
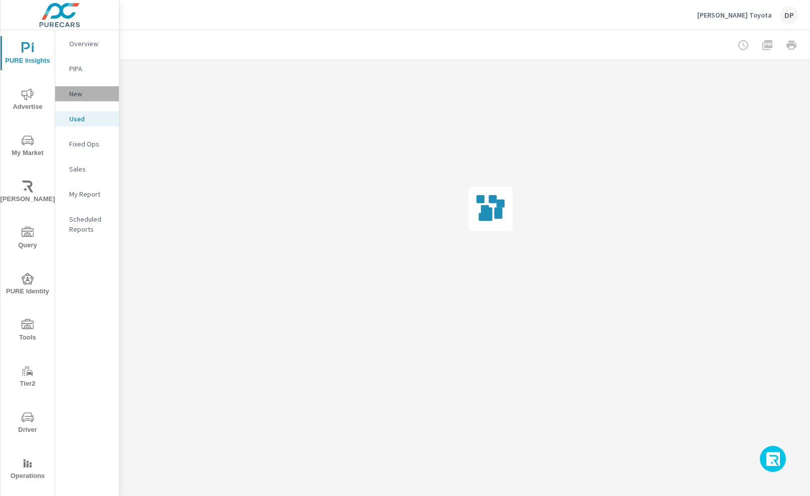
click at [79, 98] on p "New" at bounding box center [90, 94] width 42 height 10
click at [84, 71] on p "PIPA" at bounding box center [90, 69] width 42 height 10
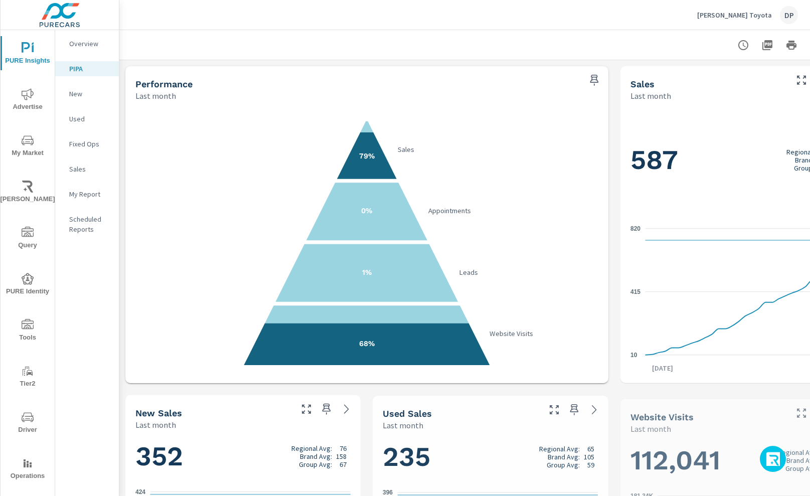
click at [770, 460] on icon "button" at bounding box center [774, 460] width 16 height 17
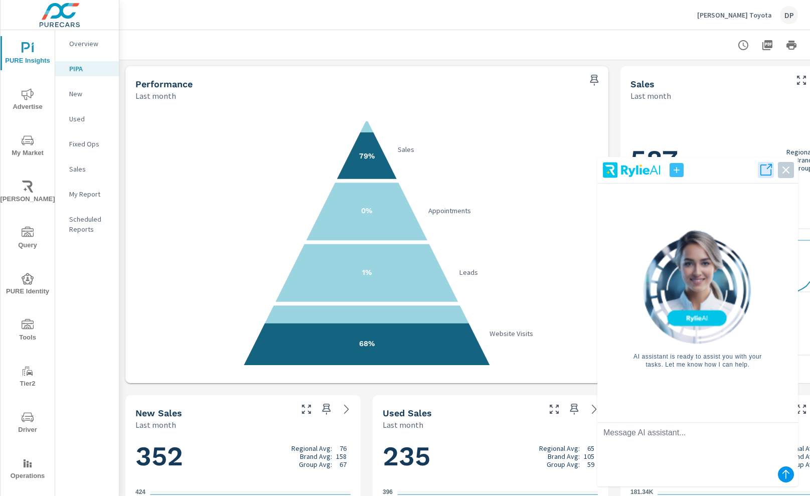
click at [787, 18] on div "DP" at bounding box center [789, 15] width 18 height 18
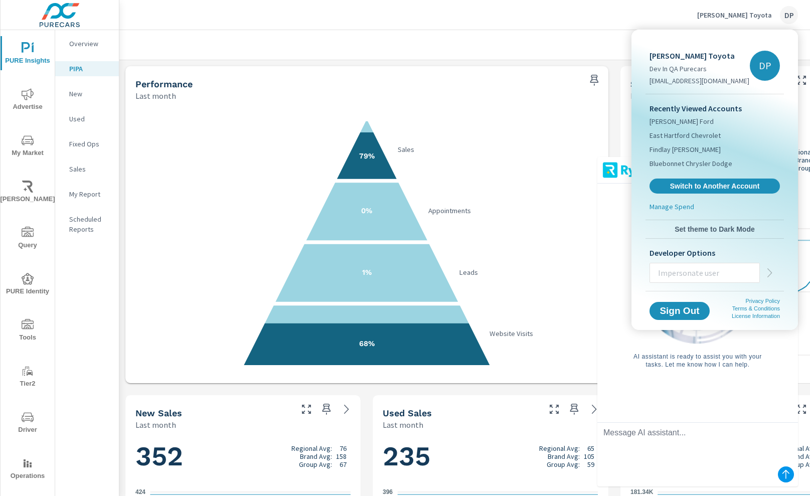
click at [709, 228] on span "Set theme to Dark Mode" at bounding box center [715, 229] width 130 height 9
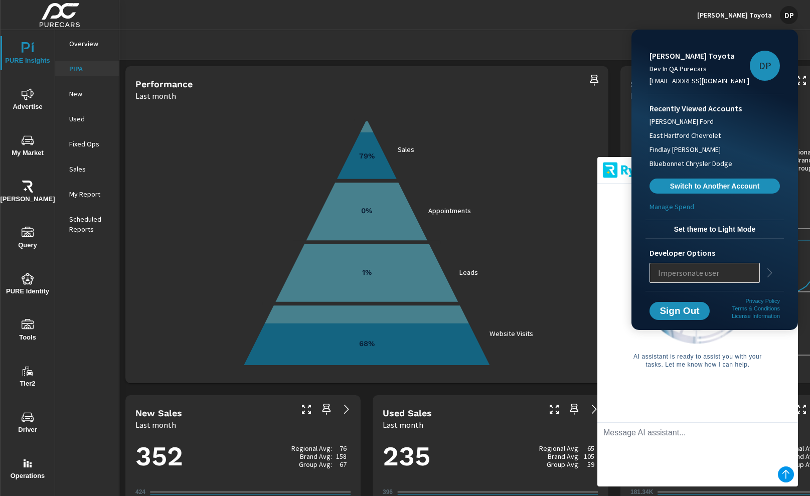
click at [612, 233] on div at bounding box center [405, 248] width 810 height 496
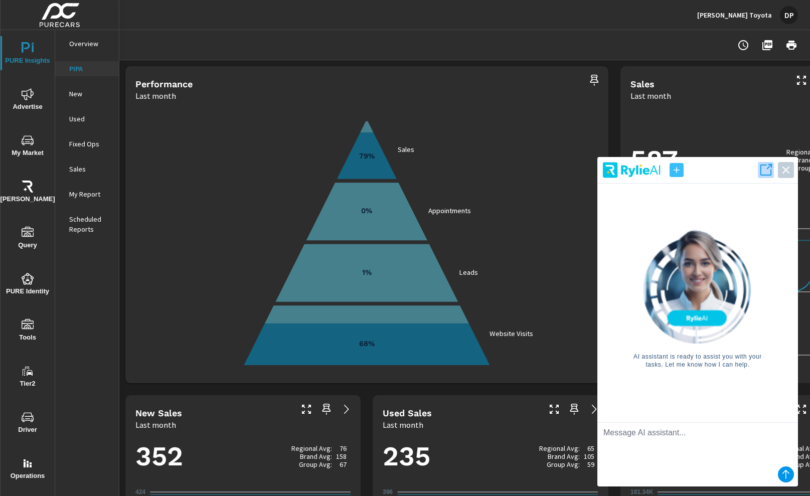
click at [766, 172] on icon "button" at bounding box center [766, 170] width 14 height 14
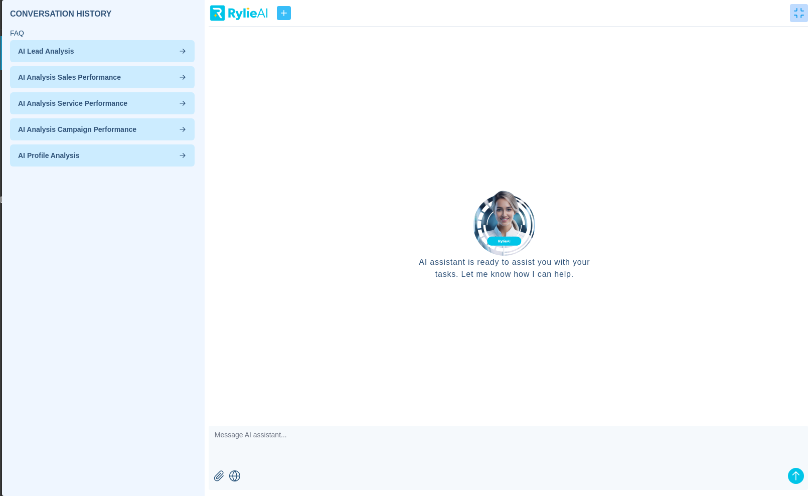
click at [795, 16] on icon "button" at bounding box center [799, 13] width 10 height 10
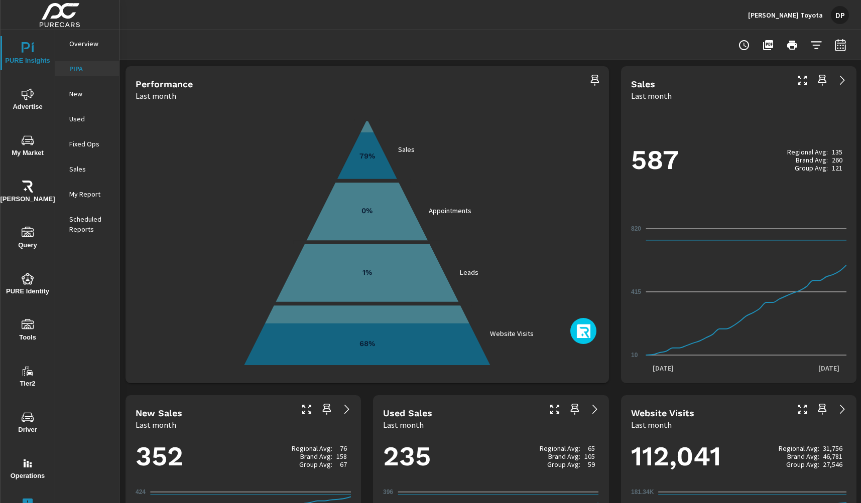
click at [587, 336] on icon "button" at bounding box center [584, 332] width 16 height 17
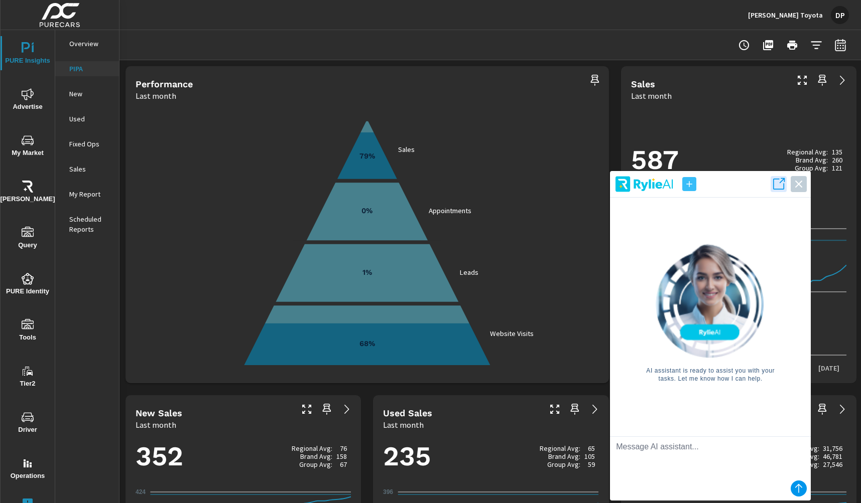
drag, startPoint x: 555, startPoint y: 98, endPoint x: 764, endPoint y: 245, distance: 255.8
click at [620, 245] on div "AI assistant is ready to assist you with your tasks. Let me know how I can help." at bounding box center [710, 313] width 185 height 231
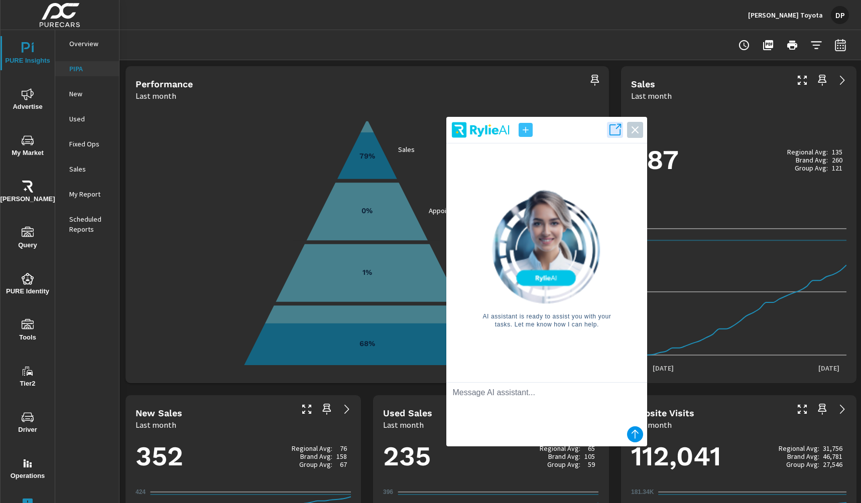
drag, startPoint x: 749, startPoint y: 239, endPoint x: 596, endPoint y: 190, distance: 161.2
click at [596, 190] on div at bounding box center [546, 246] width 141 height 115
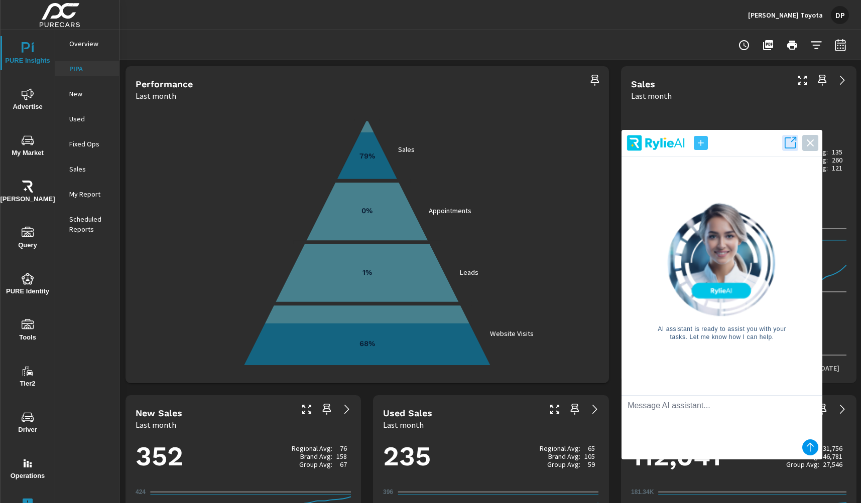
drag, startPoint x: 599, startPoint y: 191, endPoint x: 791, endPoint y: 225, distance: 195.2
click at [620, 225] on div at bounding box center [721, 259] width 141 height 115
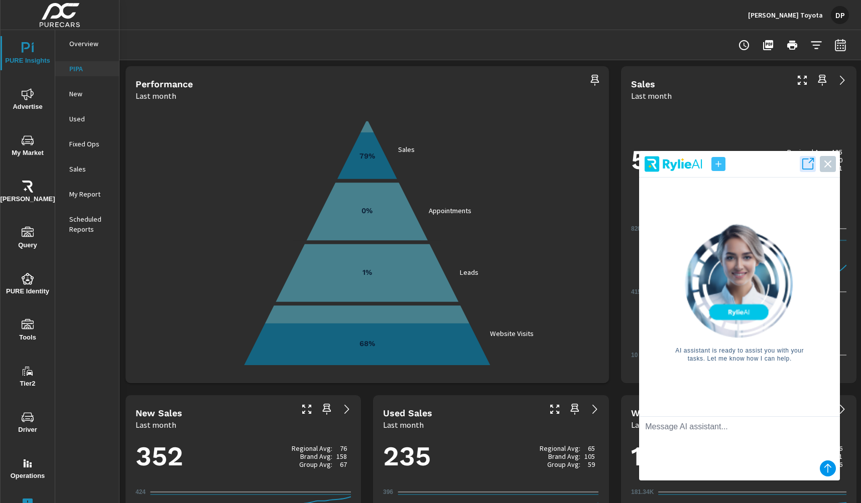
drag, startPoint x: 790, startPoint y: 229, endPoint x: 793, endPoint y: 208, distance: 21.2
click at [620, 223] on div at bounding box center [739, 280] width 141 height 115
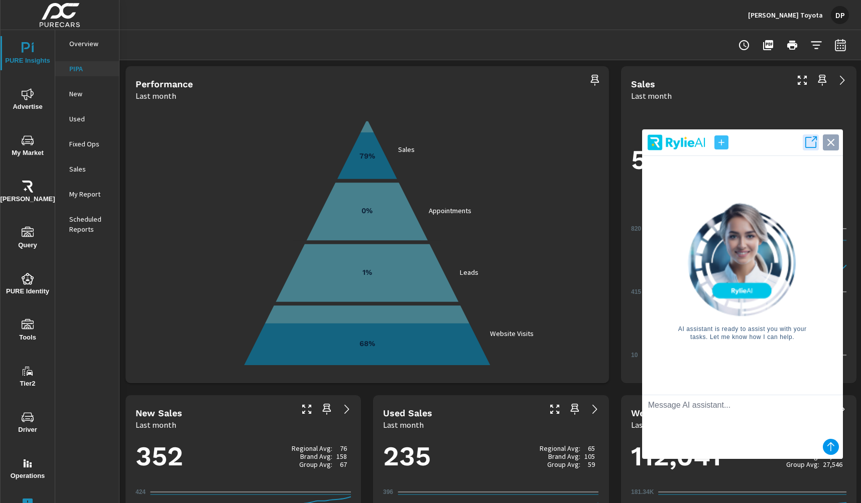
click at [620, 142] on icon "button" at bounding box center [830, 142] width 7 height 7
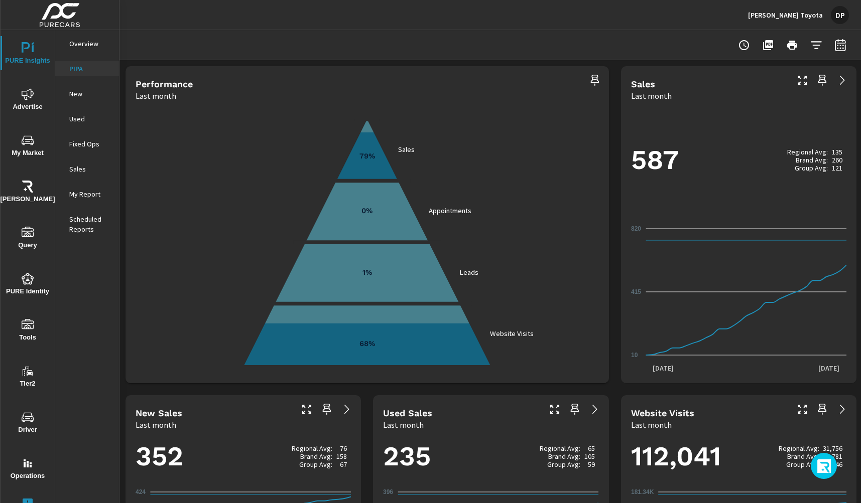
click at [620, 368] on icon "button" at bounding box center [824, 467] width 16 height 17
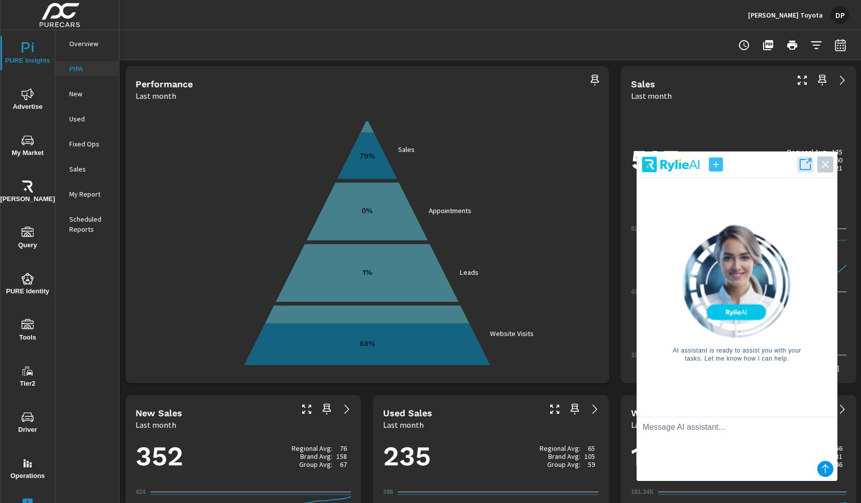
drag, startPoint x: 535, startPoint y: 46, endPoint x: 761, endPoint y: 165, distance: 255.7
click at [620, 165] on header at bounding box center [736, 167] width 201 height 23
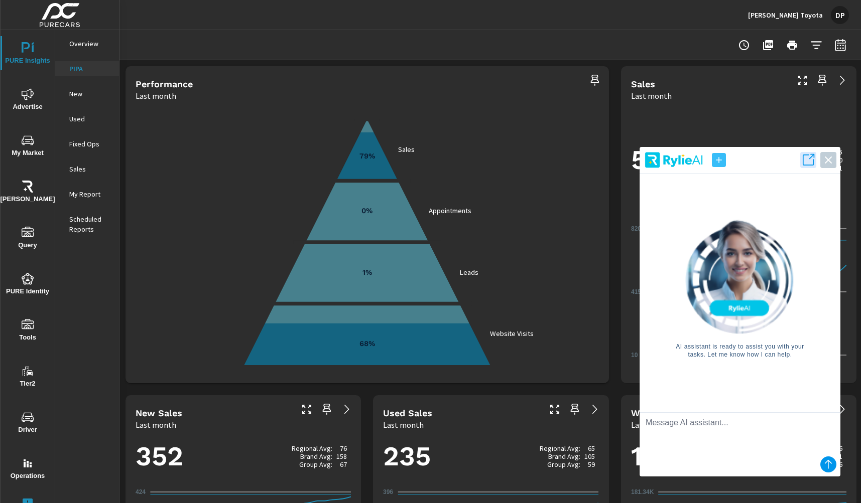
click at [620, 161] on header at bounding box center [739, 162] width 201 height 23
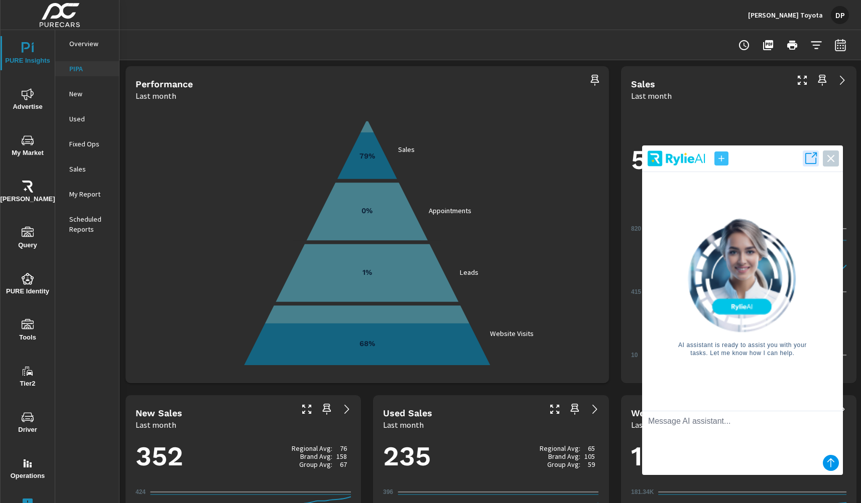
click at [620, 160] on header at bounding box center [742, 161] width 201 height 23
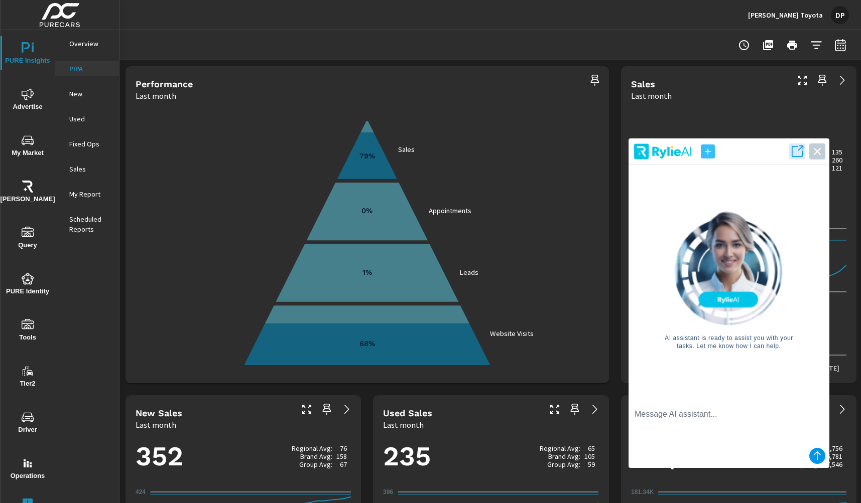
drag, startPoint x: 766, startPoint y: 162, endPoint x: 753, endPoint y: 155, distance: 15.3
click at [620, 155] on header at bounding box center [728, 154] width 201 height 23
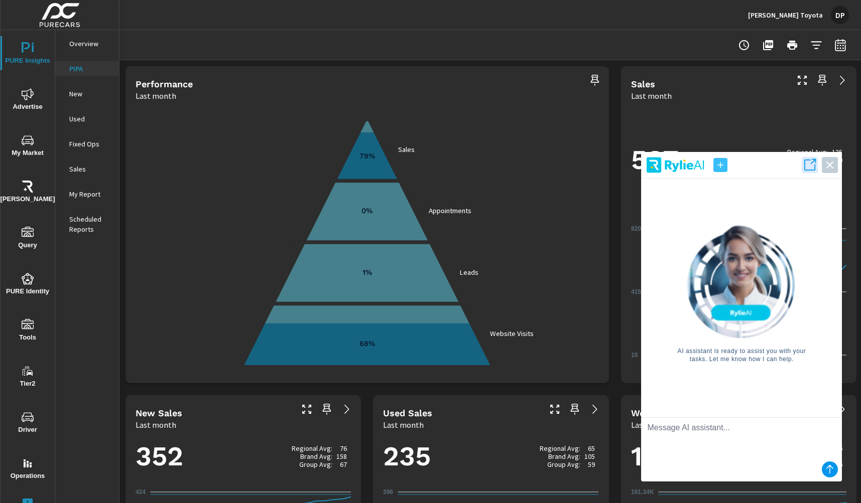
drag, startPoint x: 758, startPoint y: 154, endPoint x: 769, endPoint y: 165, distance: 15.6
click at [620, 165] on header at bounding box center [741, 167] width 201 height 23
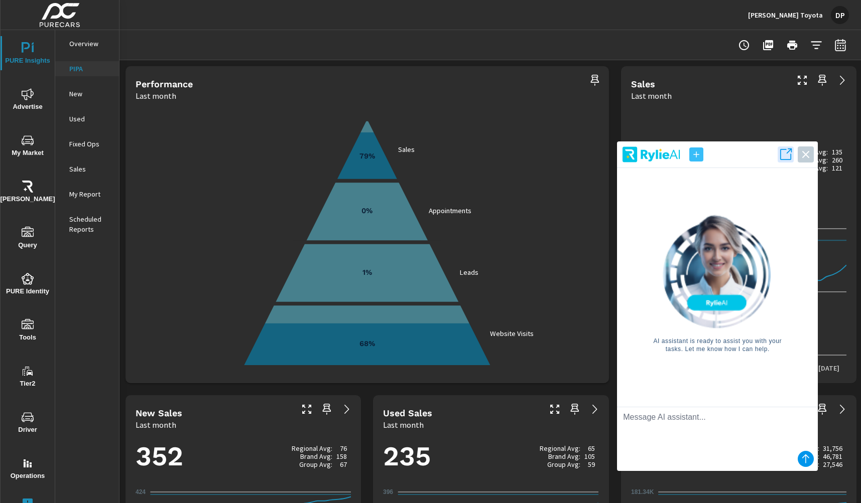
drag, startPoint x: 773, startPoint y: 173, endPoint x: 633, endPoint y: 180, distance: 140.2
click at [620, 146] on header at bounding box center [717, 157] width 201 height 23
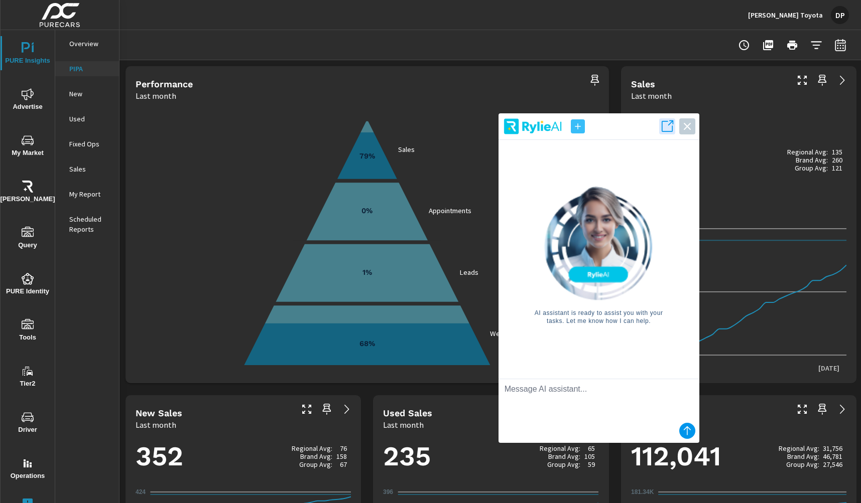
click at [620, 368] on textarea at bounding box center [598, 399] width 201 height 40
click at [620, 127] on icon "button" at bounding box center [687, 126] width 7 height 7
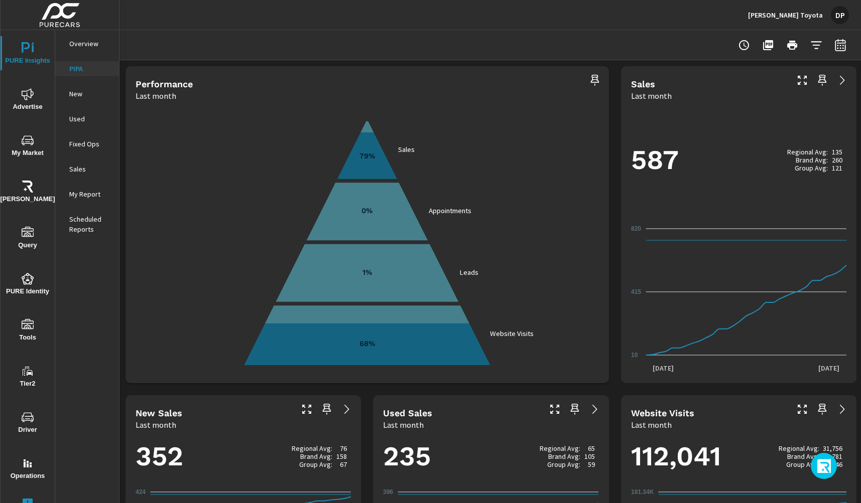
click at [620, 368] on icon "button" at bounding box center [824, 467] width 16 height 17
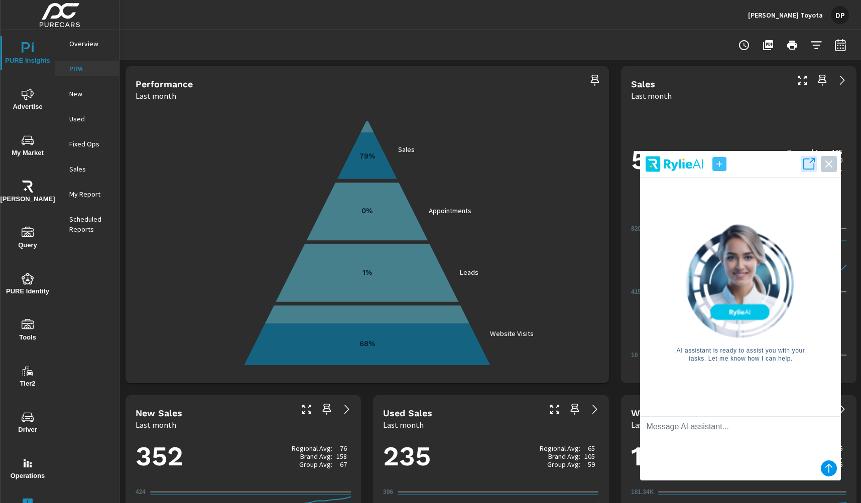
drag, startPoint x: 536, startPoint y: 49, endPoint x: 769, endPoint y: 171, distance: 262.9
click at [620, 171] on header at bounding box center [740, 166] width 201 height 23
click at [620, 166] on icon "button" at bounding box center [808, 164] width 14 height 14
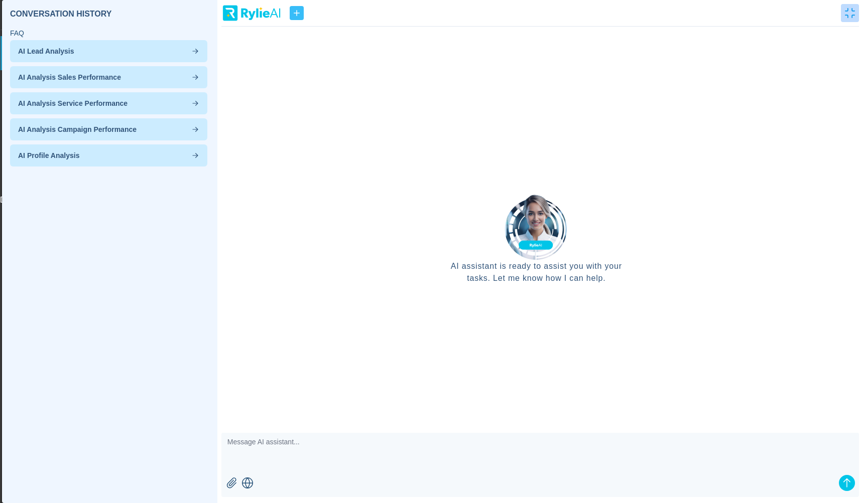
click at [620, 15] on icon "button" at bounding box center [850, 13] width 10 height 10
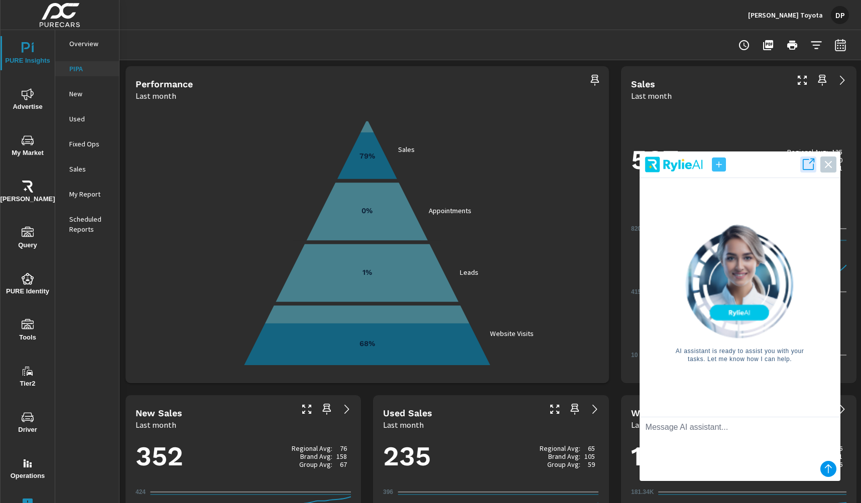
drag, startPoint x: 507, startPoint y: 44, endPoint x: 739, endPoint y: 167, distance: 262.2
click at [620, 167] on header at bounding box center [739, 167] width 201 height 23
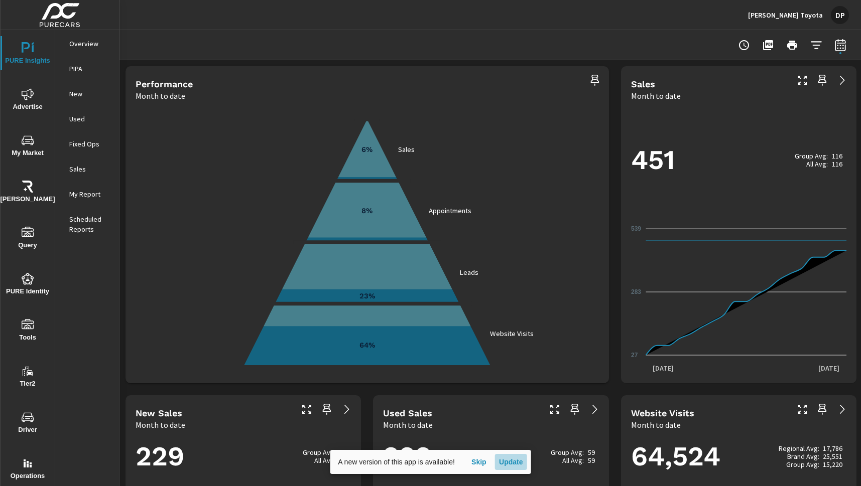
click at [523, 458] on span "Update" at bounding box center [511, 462] width 24 height 9
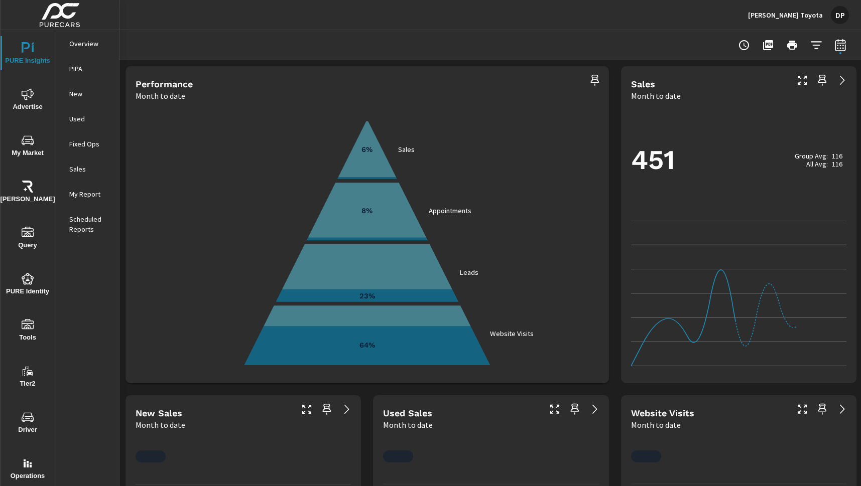
click at [842, 45] on icon "button" at bounding box center [840, 45] width 12 height 12
select select "Month to date"
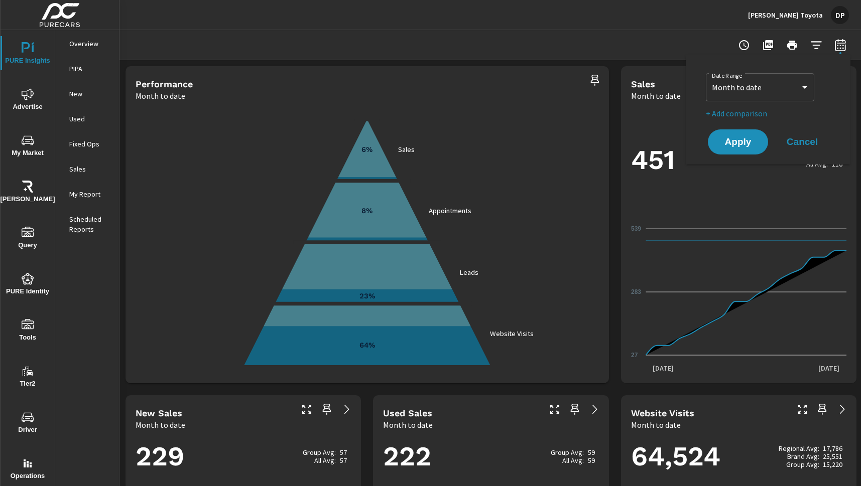
click at [628, 69] on div "Sales Month to date" at bounding box center [705, 84] width 169 height 36
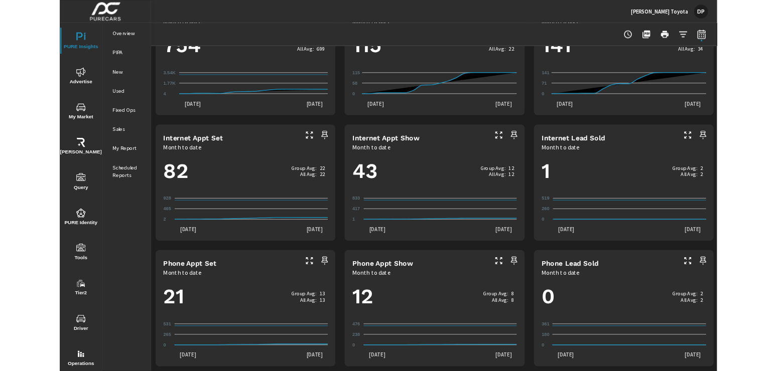
scroll to position [569, 0]
